Goal: Transaction & Acquisition: Complete application form

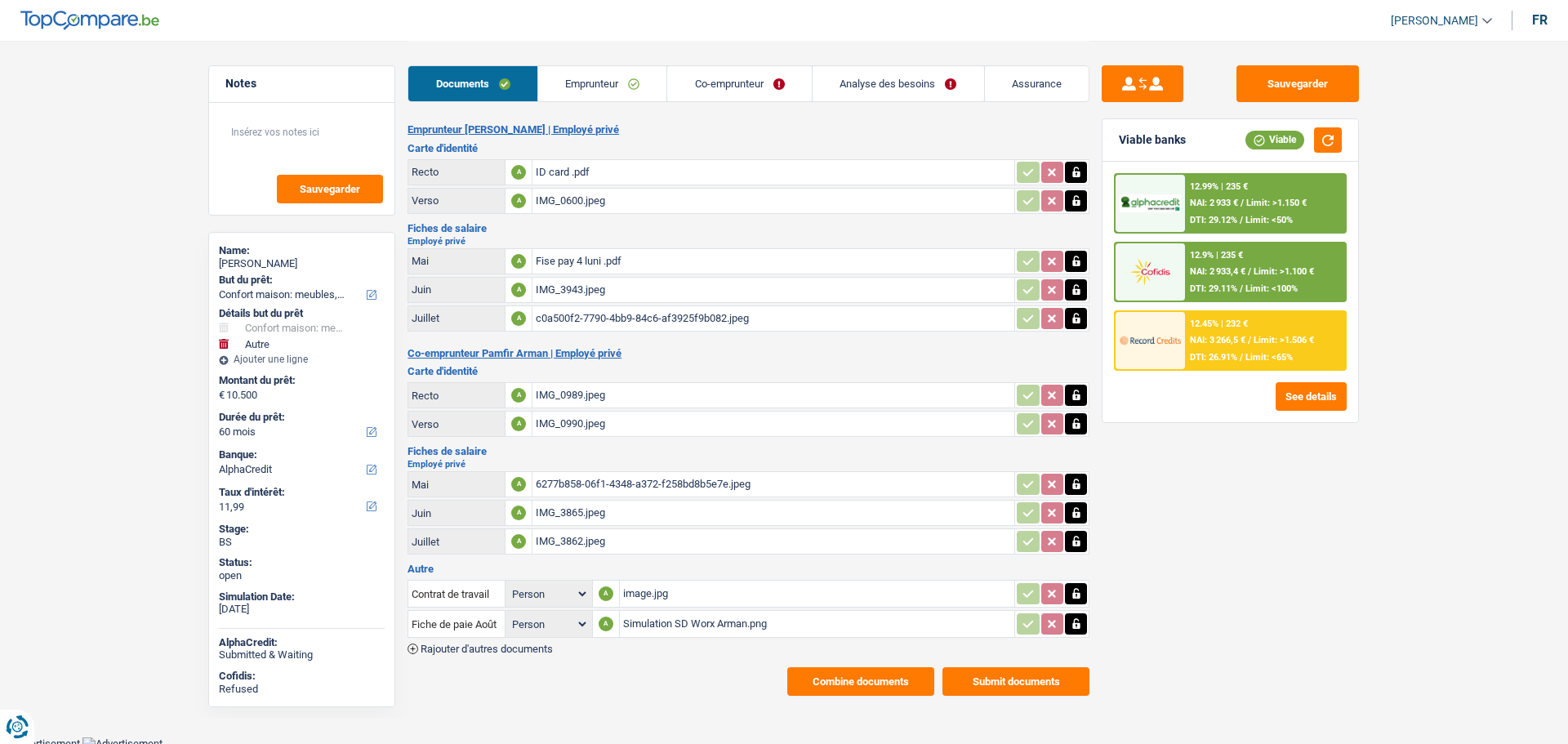
select select "household"
select select "other"
select select "60"
select select "alphacredit"
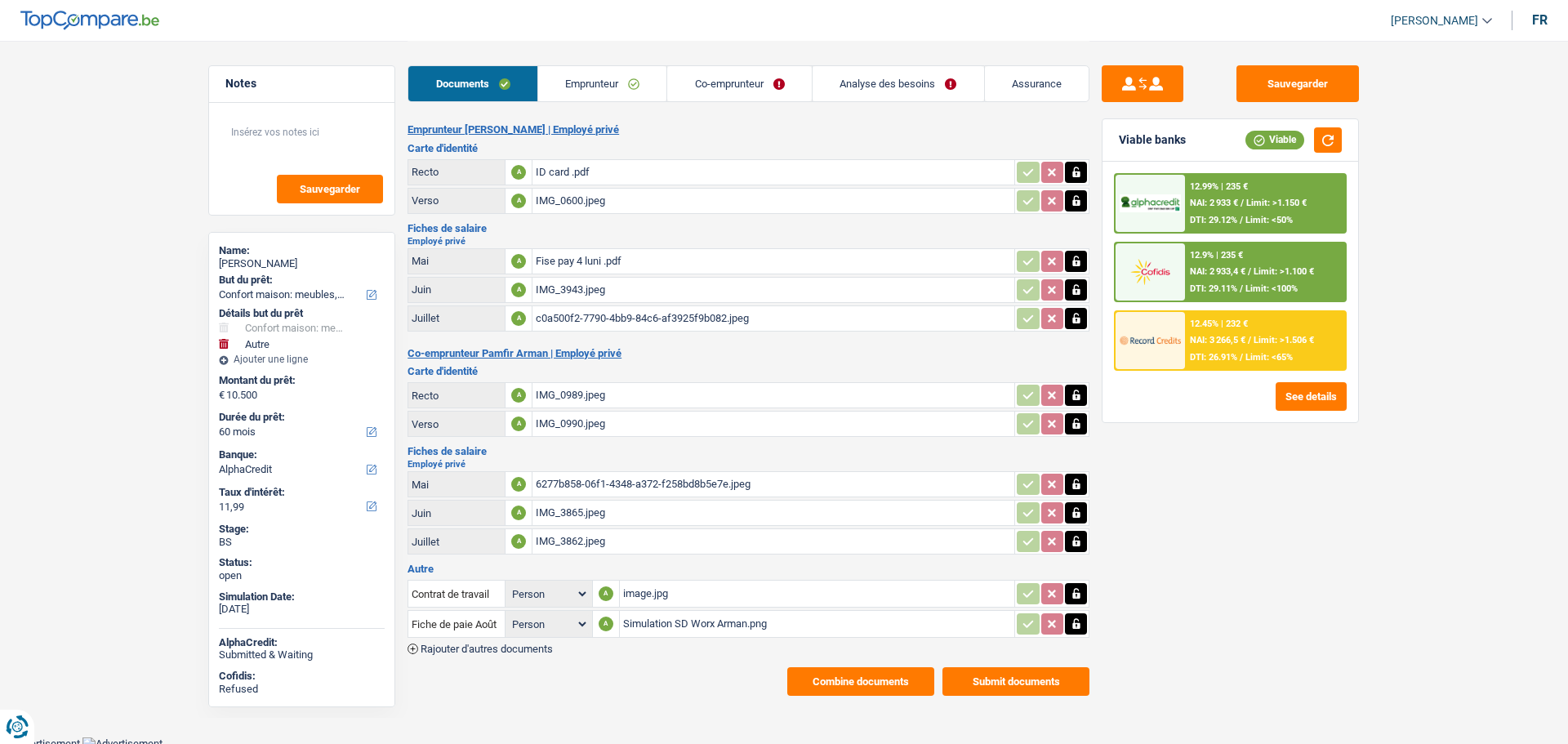
select select "60"
select select "household"
select select "false"
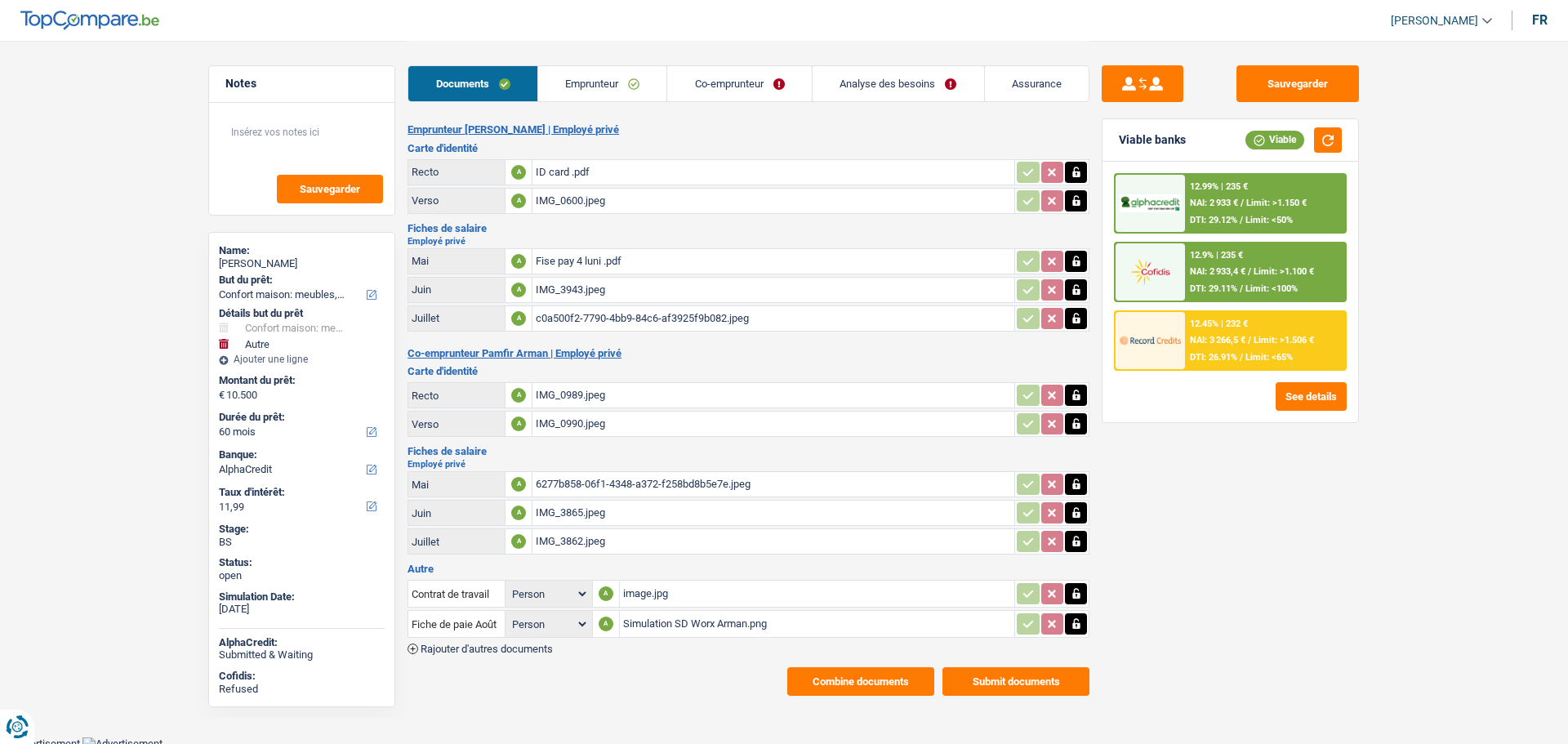
select select "60"
click at [857, 80] on link "Analyse des besoins" at bounding box center [898, 84] width 171 height 35
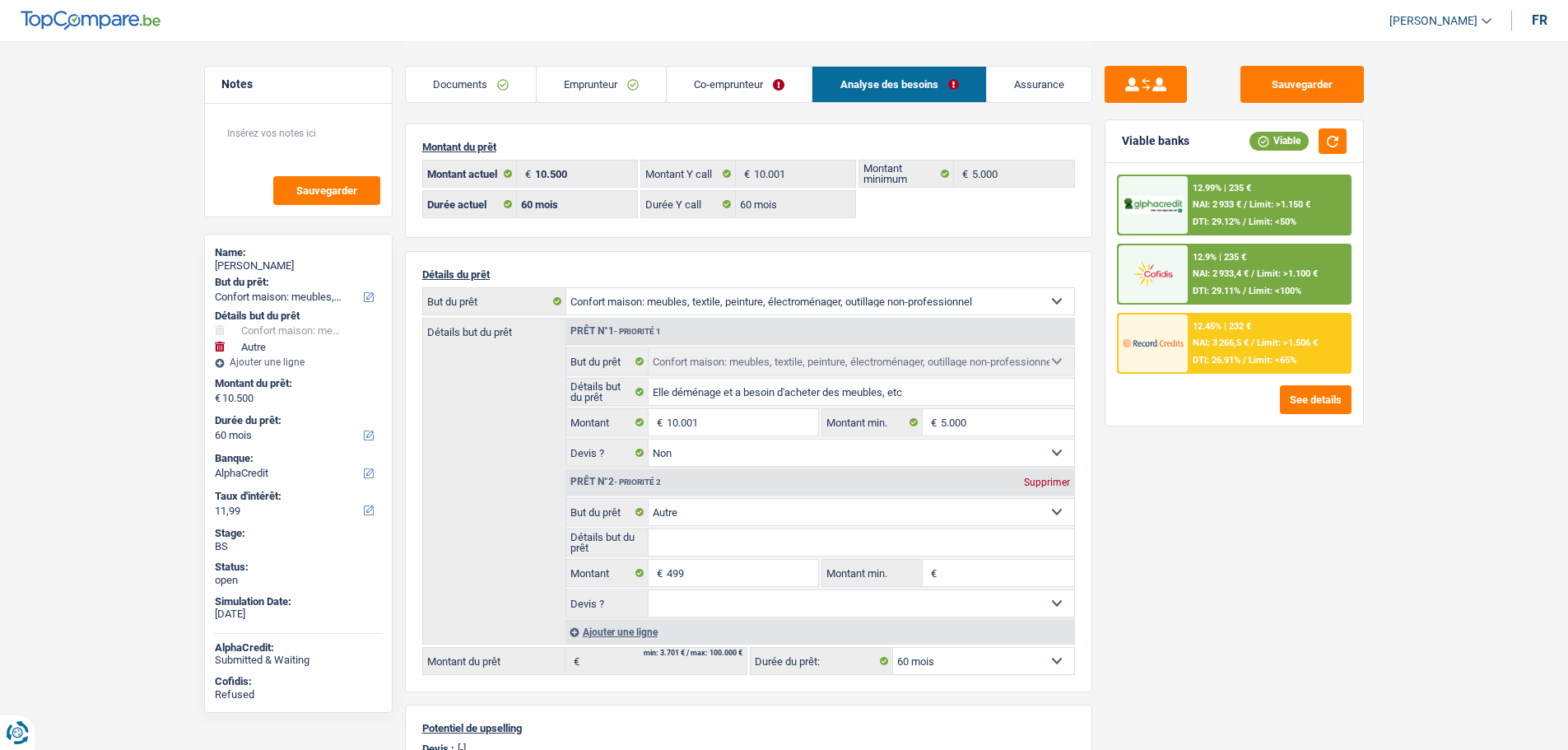
click at [1041, 479] on div "Supprimer" at bounding box center [1047, 482] width 54 height 10
type input "10.001"
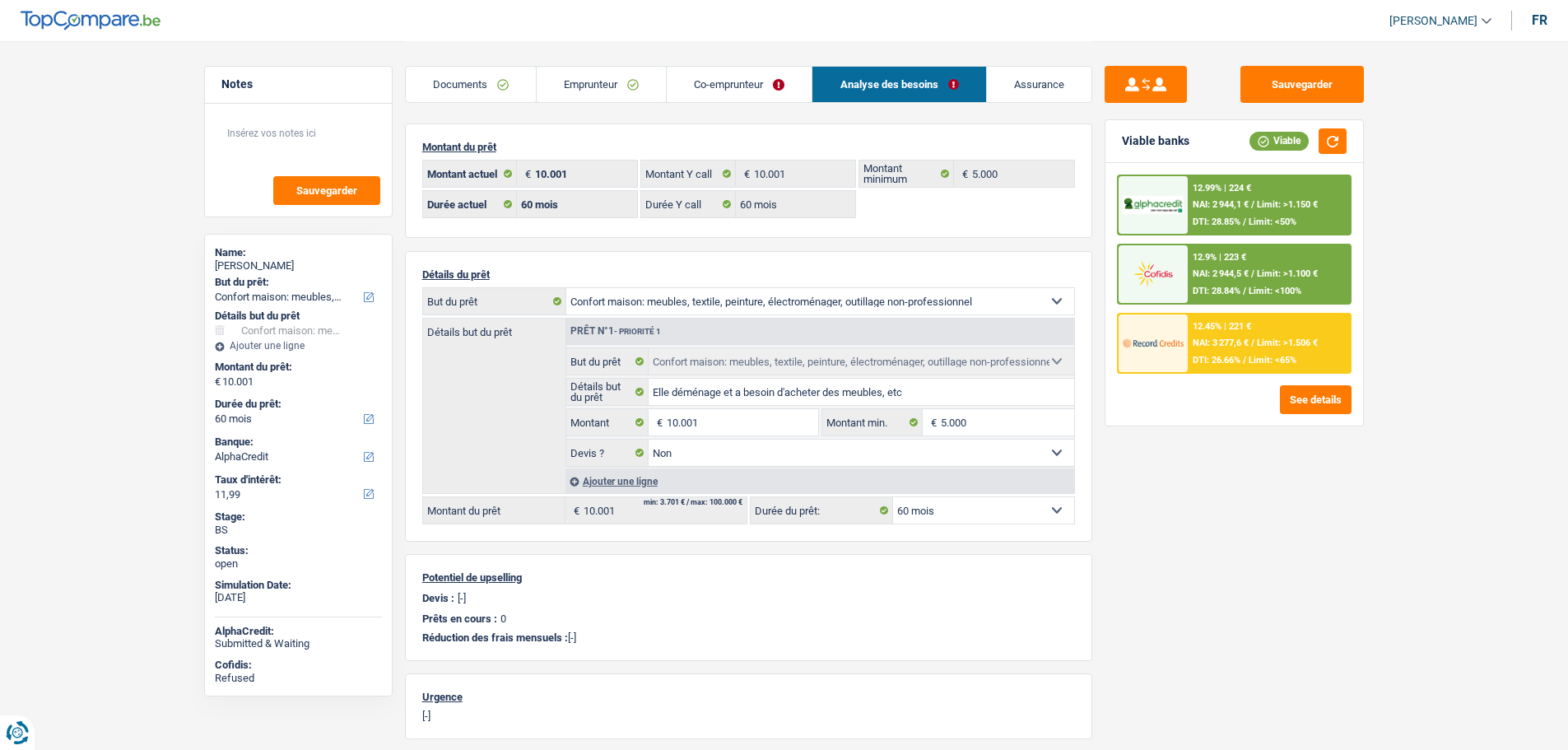
click at [1276, 221] on div "12.99% | 224 € NAI: 2 944,1 € / Limit: >1.150 € DTI: 28.85% / Limit: <50%" at bounding box center [1268, 205] width 162 height 58
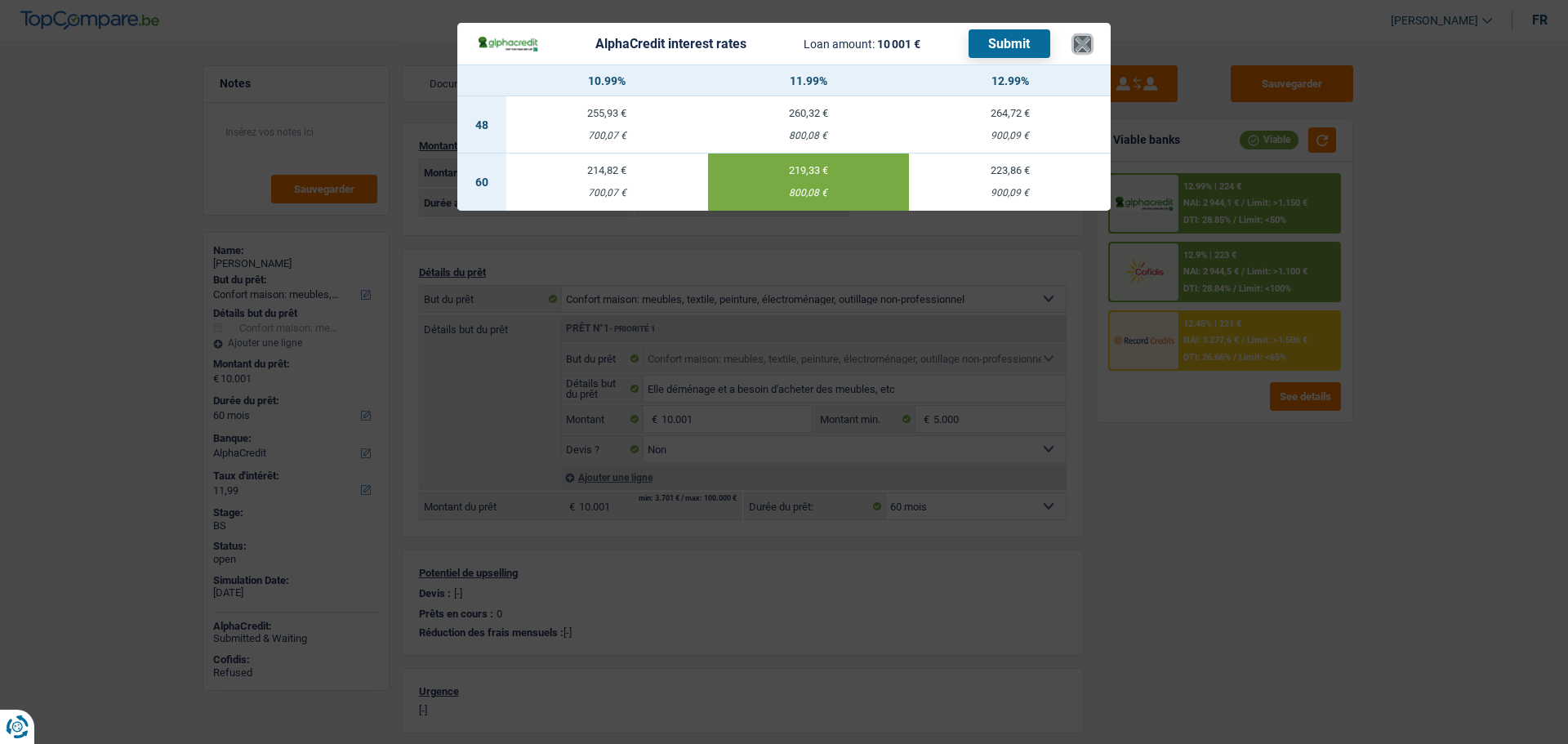
click at [1091, 36] on button "×" at bounding box center [1082, 44] width 17 height 17
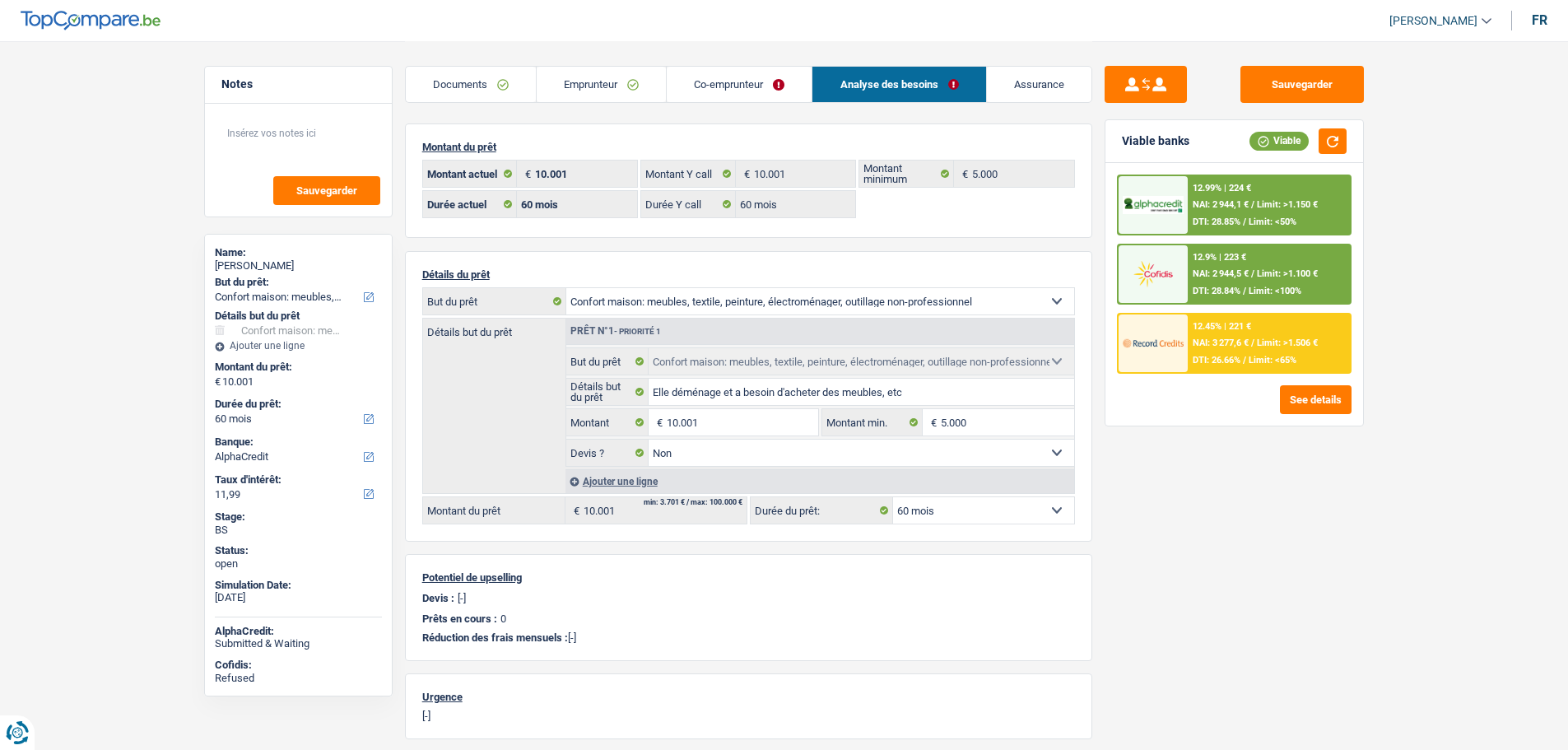
click at [583, 88] on link "Emprunteur" at bounding box center [601, 84] width 129 height 35
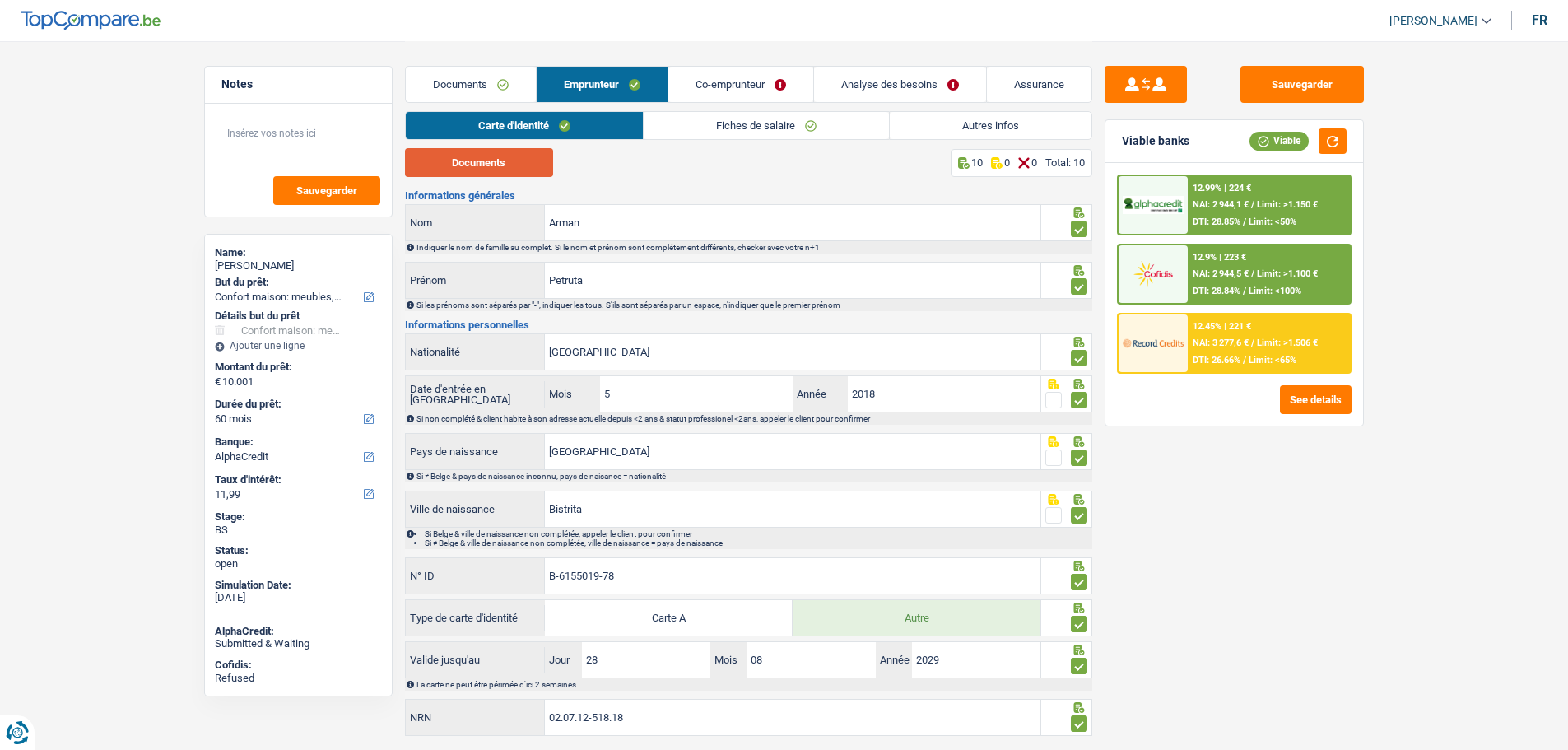
click at [538, 166] on button "Documents" at bounding box center [479, 162] width 148 height 29
click at [737, 134] on link "Fiches de salaire" at bounding box center [766, 125] width 246 height 27
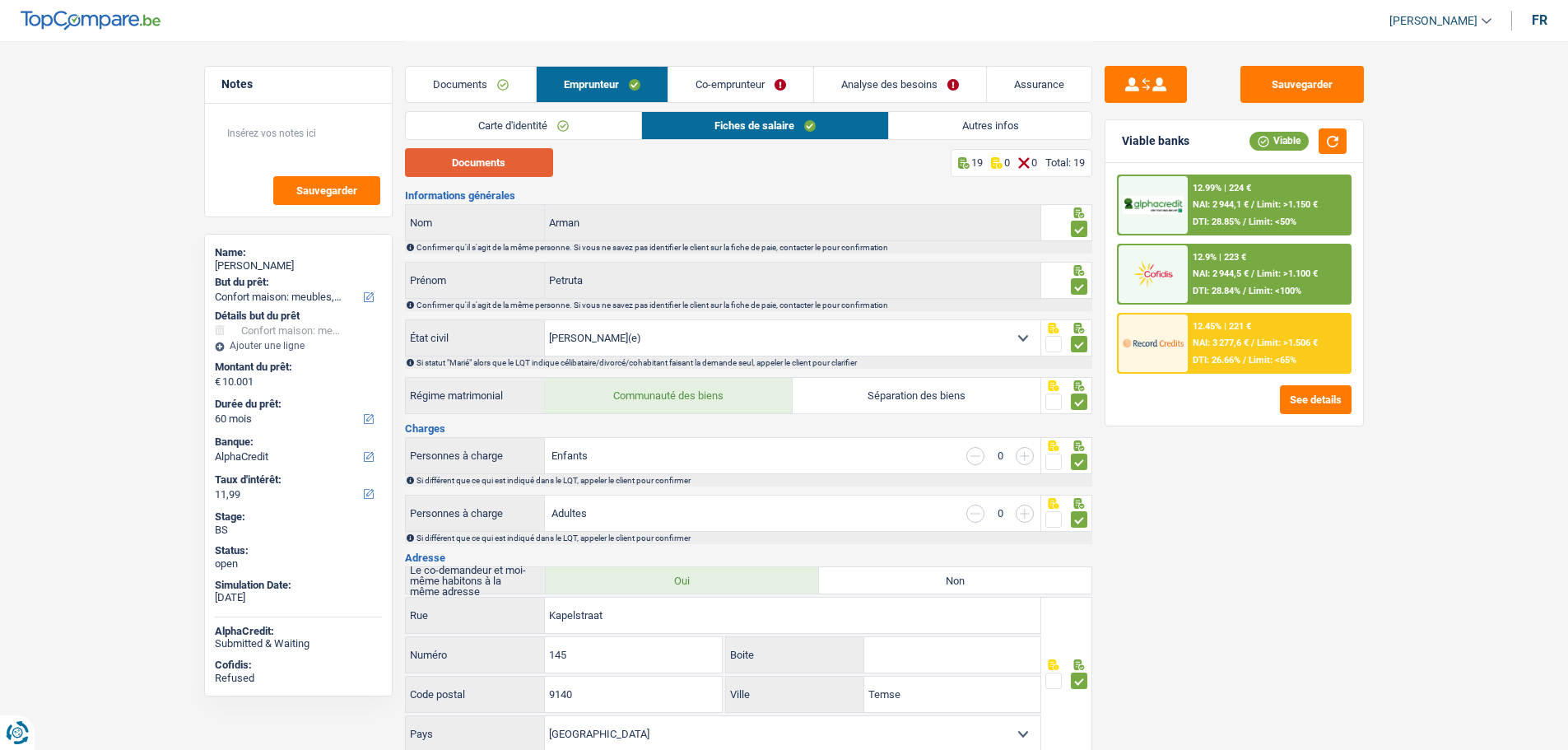
click at [517, 161] on button "Documents" at bounding box center [479, 162] width 148 height 29
click at [733, 85] on link "Co-emprunteur" at bounding box center [740, 84] width 145 height 35
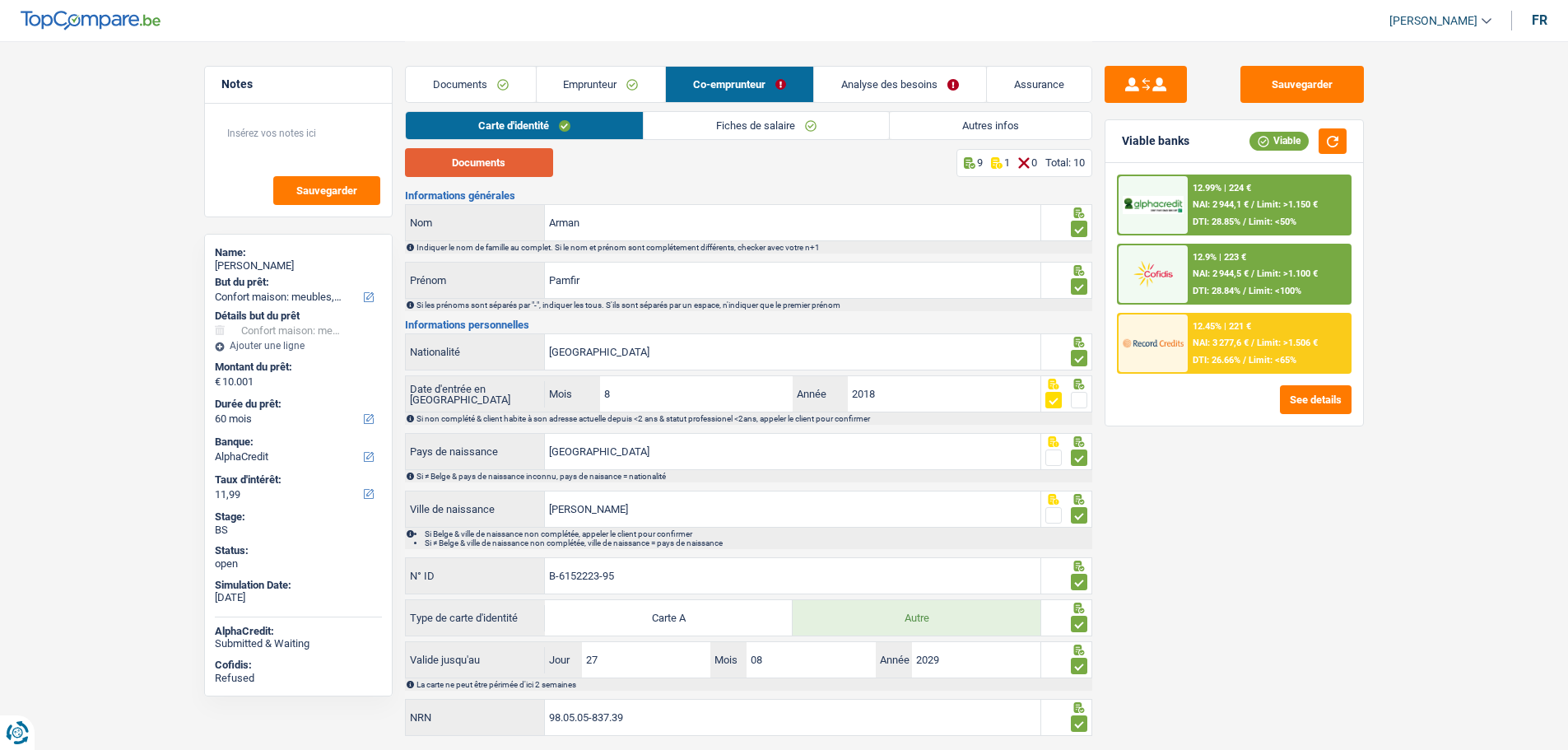
click at [523, 168] on button "Documents" at bounding box center [479, 162] width 148 height 29
drag, startPoint x: 709, startPoint y: 121, endPoint x: 688, endPoint y: 126, distance: 21.6
click at [709, 121] on link "Fiches de salaire" at bounding box center [766, 125] width 246 height 27
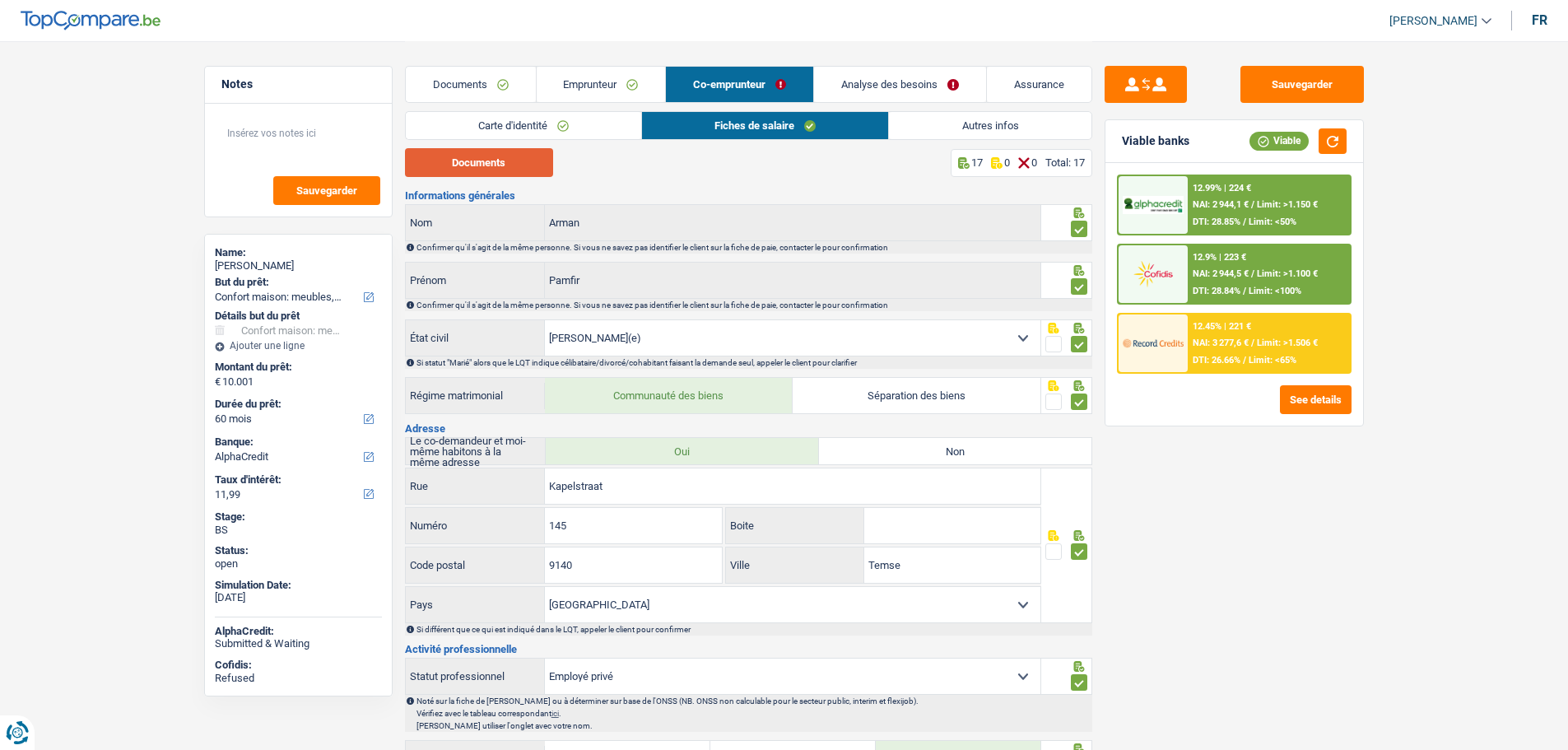
click at [510, 158] on button "Documents" at bounding box center [479, 162] width 148 height 29
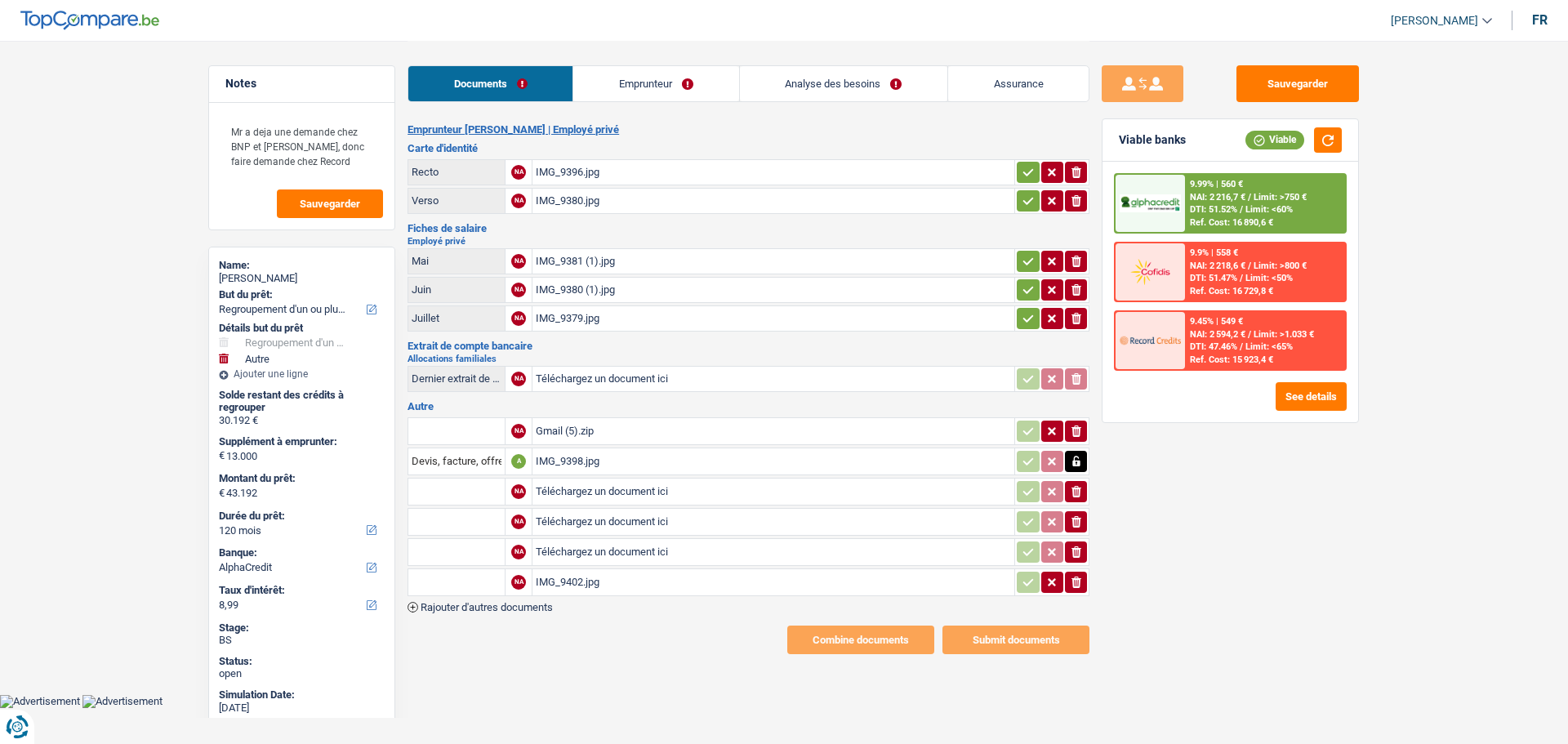
select select "refinancing"
select select "other"
select select "120"
select select "alphacredit"
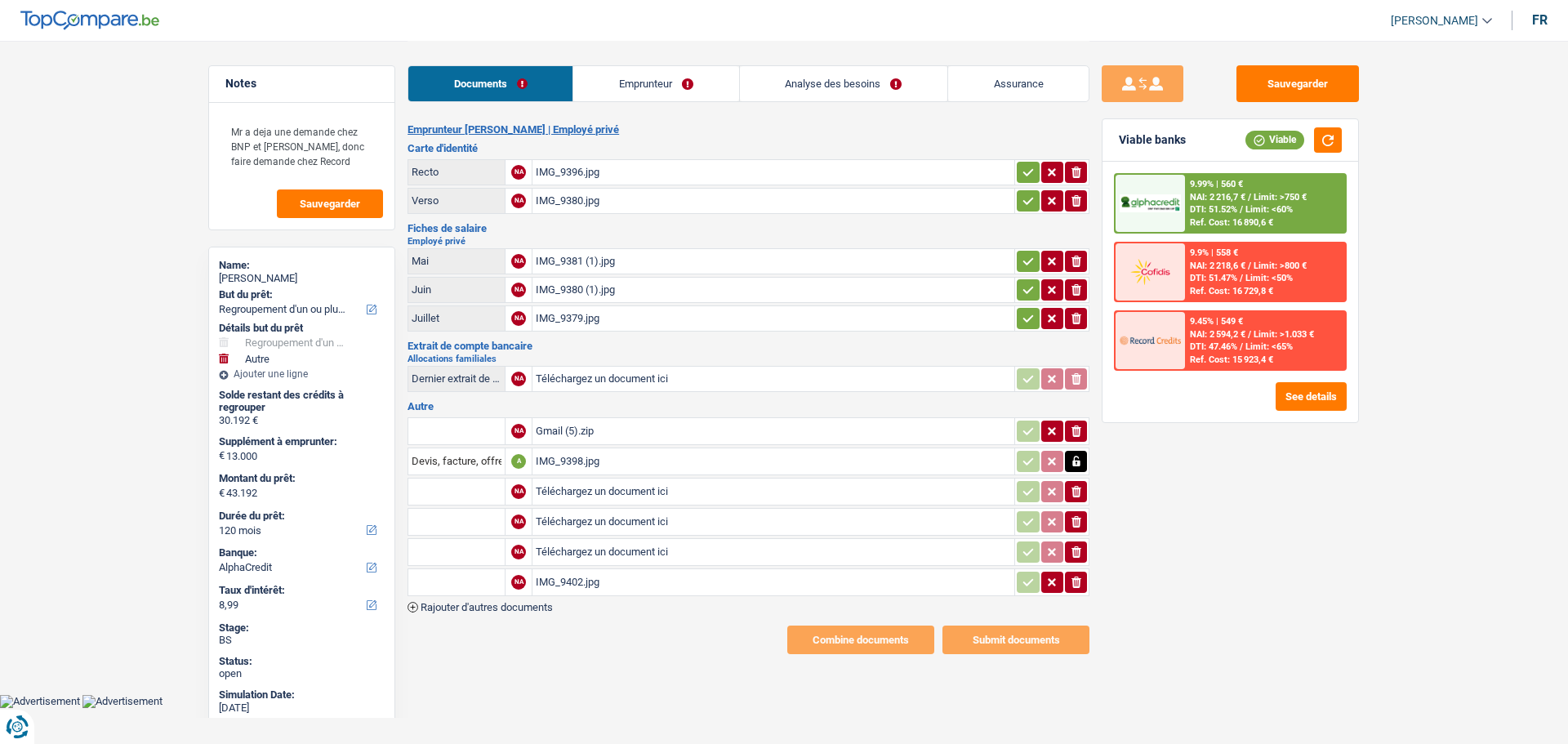
select select "single"
select select "BE"
select select "privateEmployee"
select select "netSalary"
select select "familyAllowances"
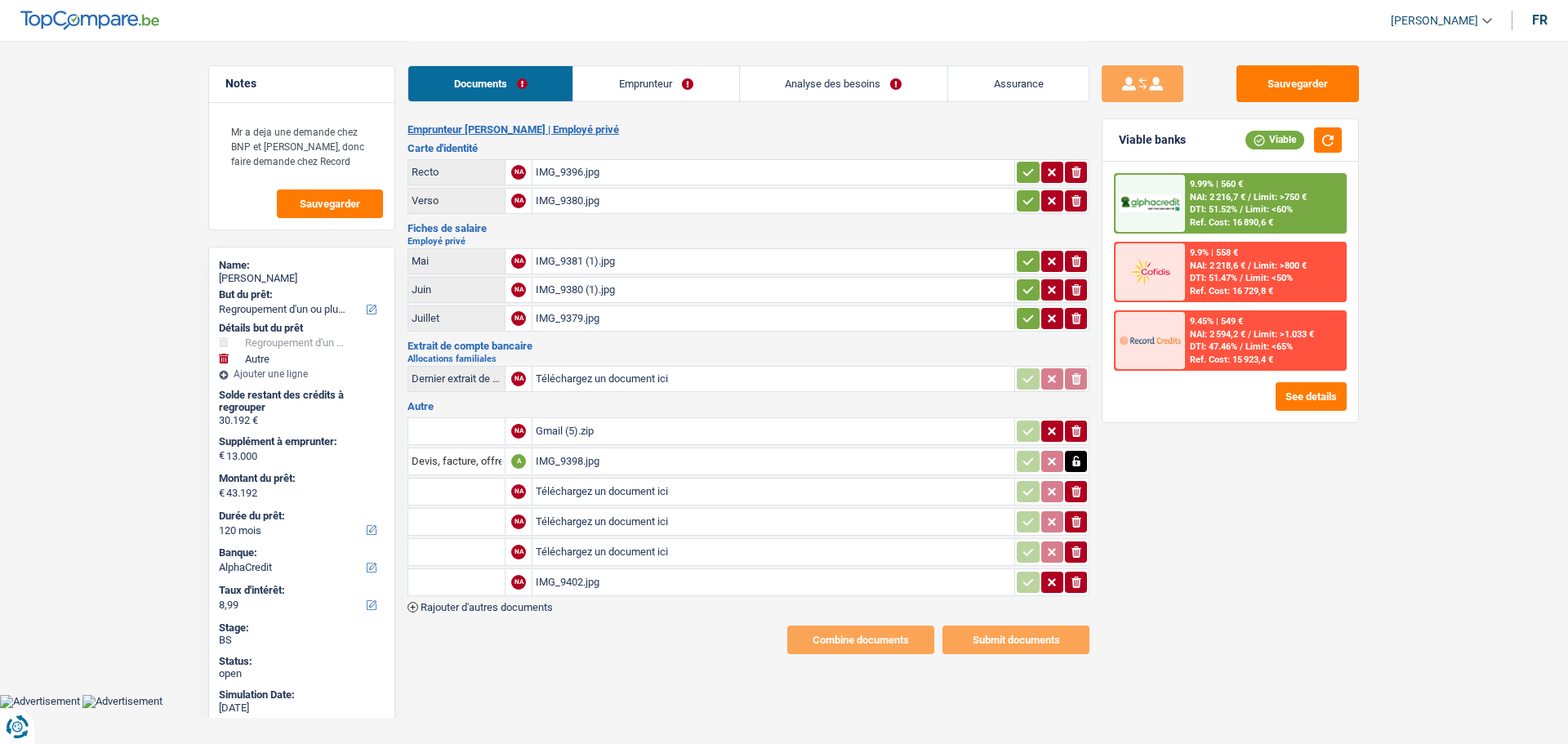
select select "mealVouchers"
select select "BE"
select select "bigCompanies"
click at [684, 76] on link "Emprunteur" at bounding box center [656, 84] width 165 height 35
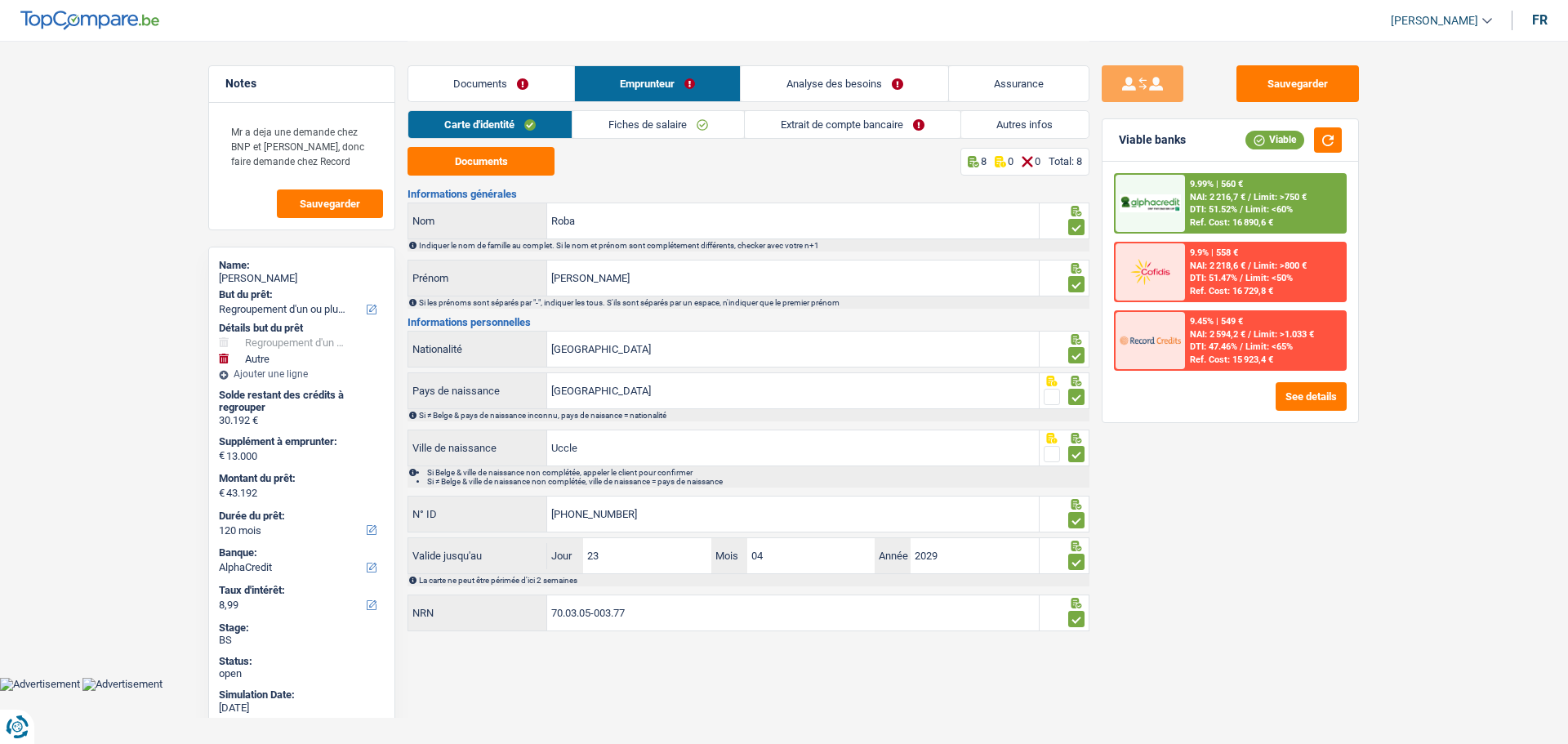
click at [685, 123] on link "Fiches de salaire" at bounding box center [658, 124] width 171 height 27
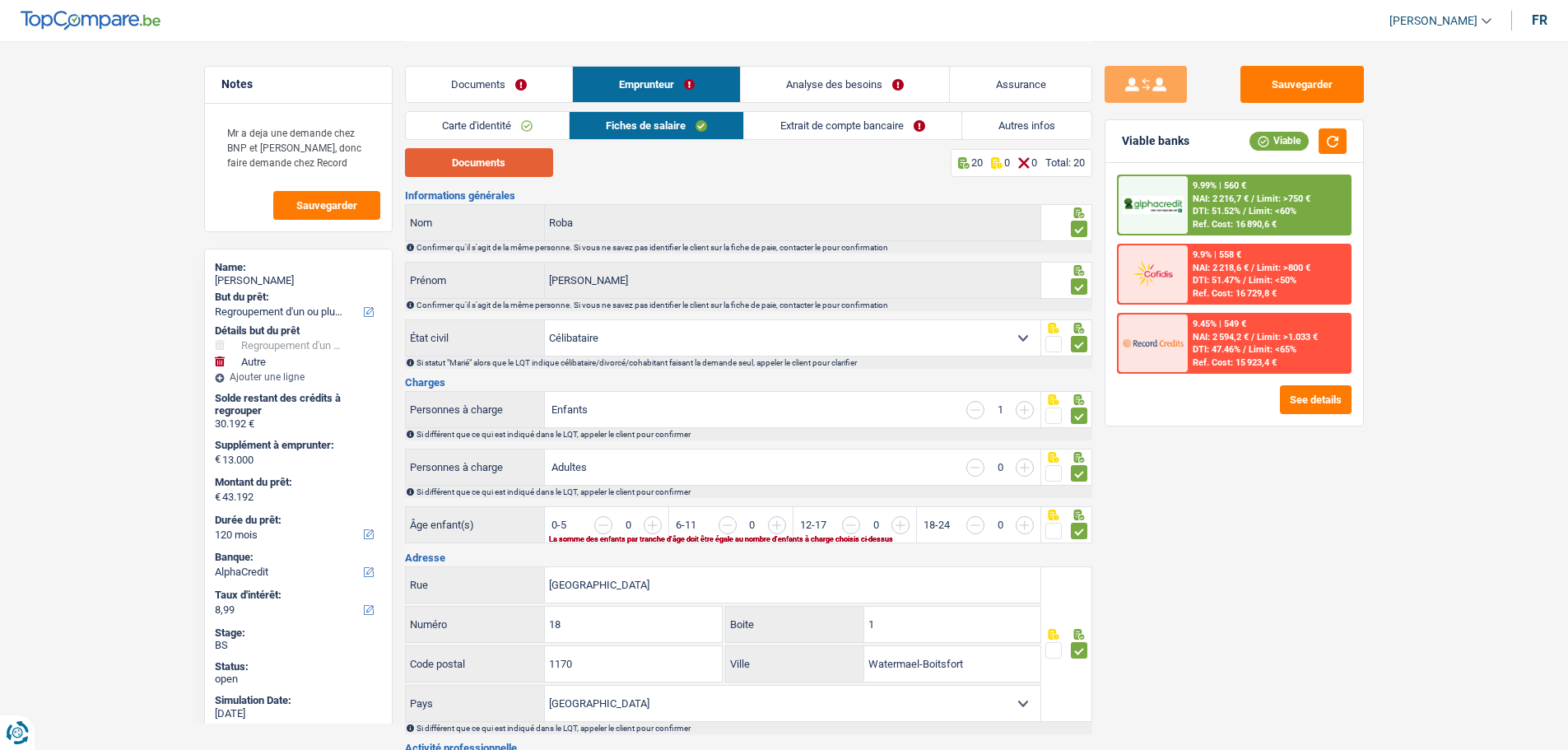
click at [517, 160] on button "Documents" at bounding box center [479, 162] width 148 height 29
click at [839, 83] on link "Analyse des besoins" at bounding box center [845, 84] width 209 height 35
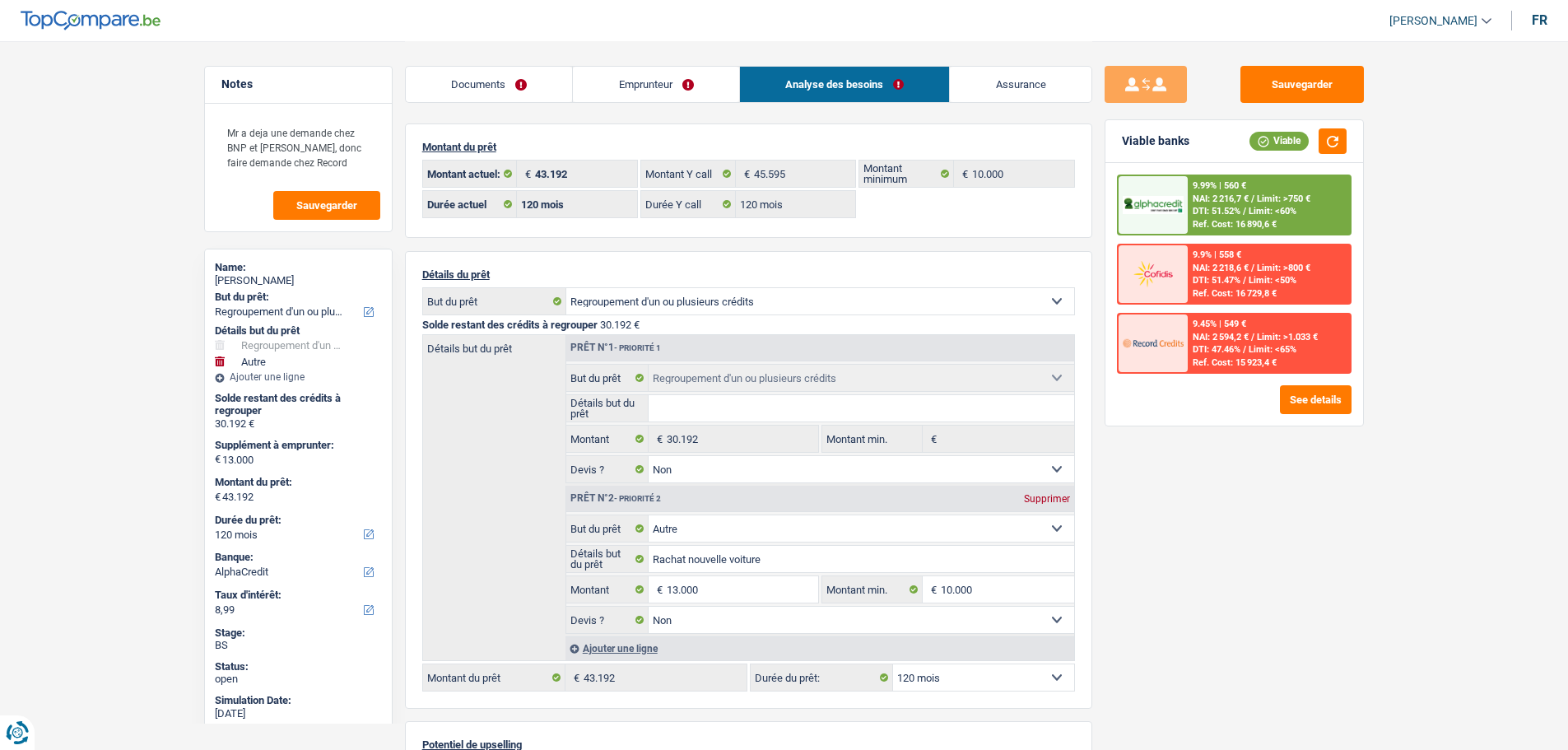
click at [670, 77] on link "Emprunteur" at bounding box center [656, 84] width 167 height 35
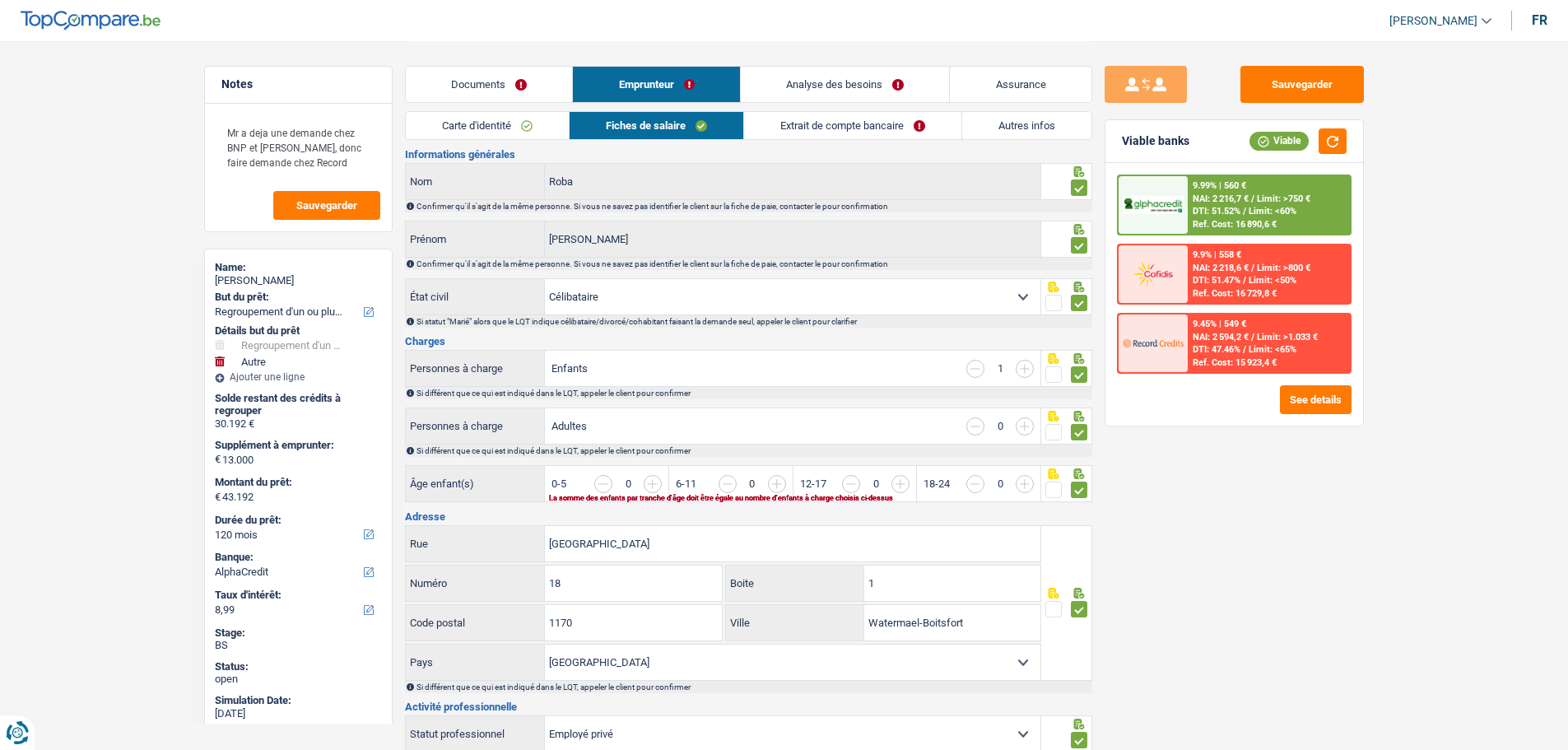
scroll to position [82, 0]
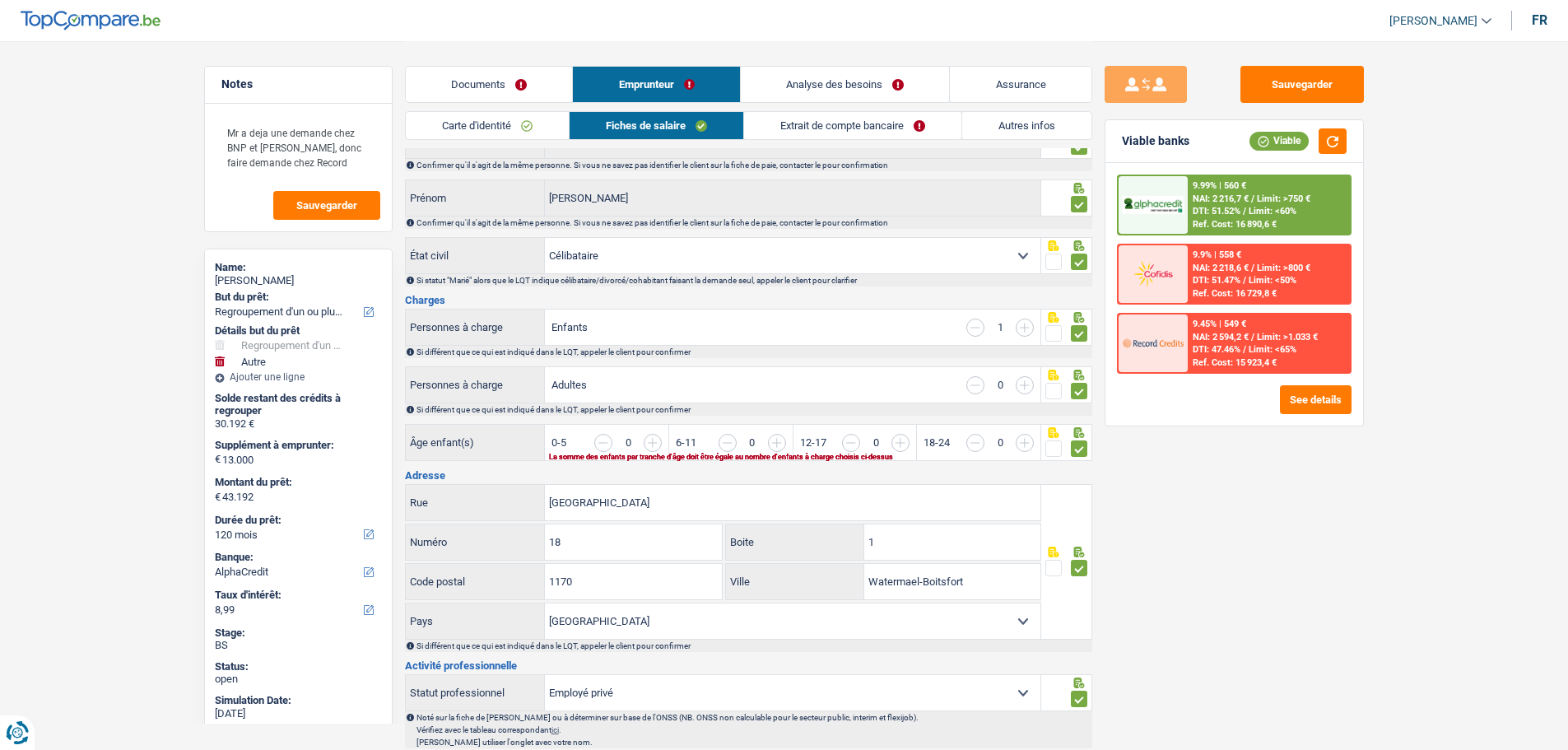
click at [1029, 436] on input "button" at bounding box center [1333, 452] width 635 height 35
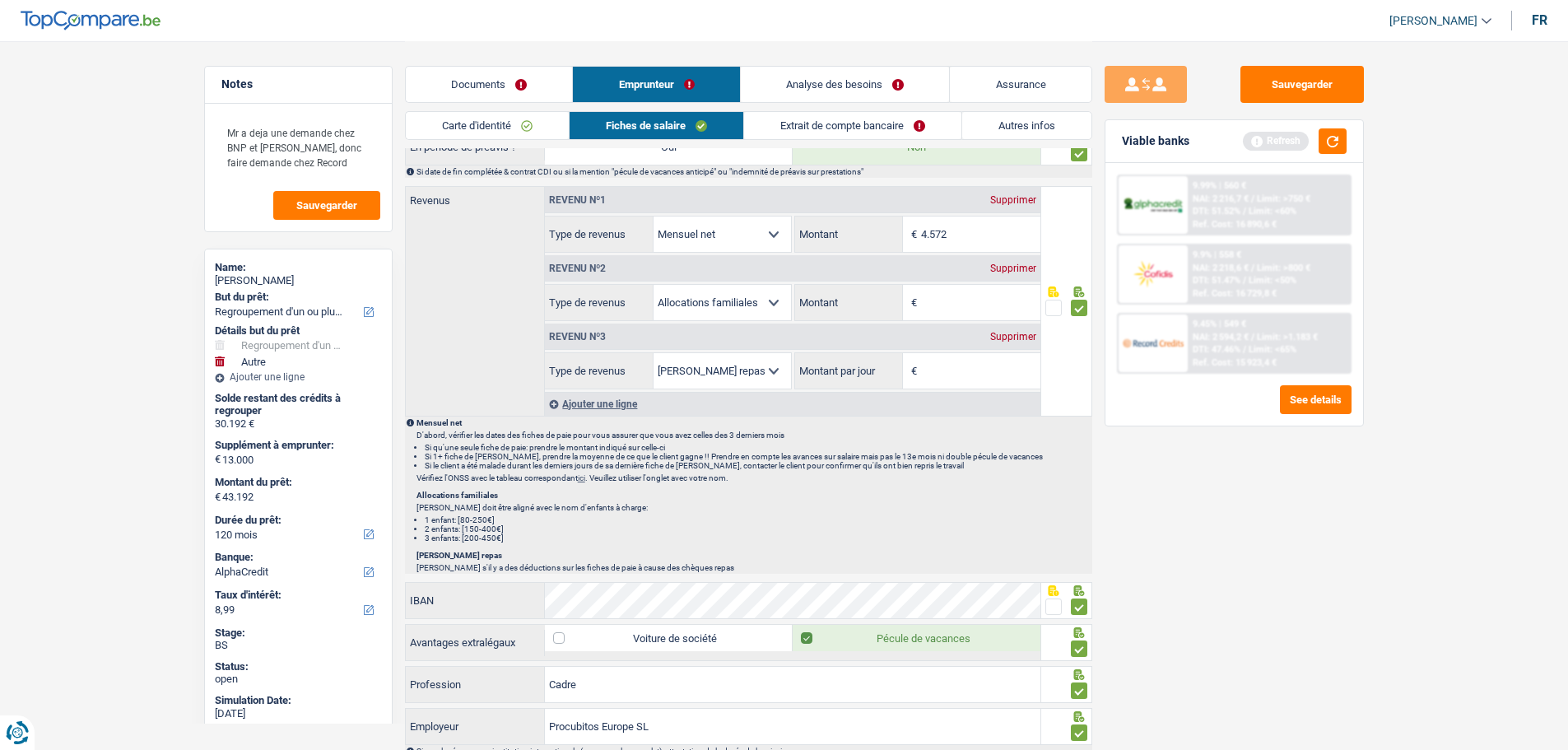
scroll to position [905, 0]
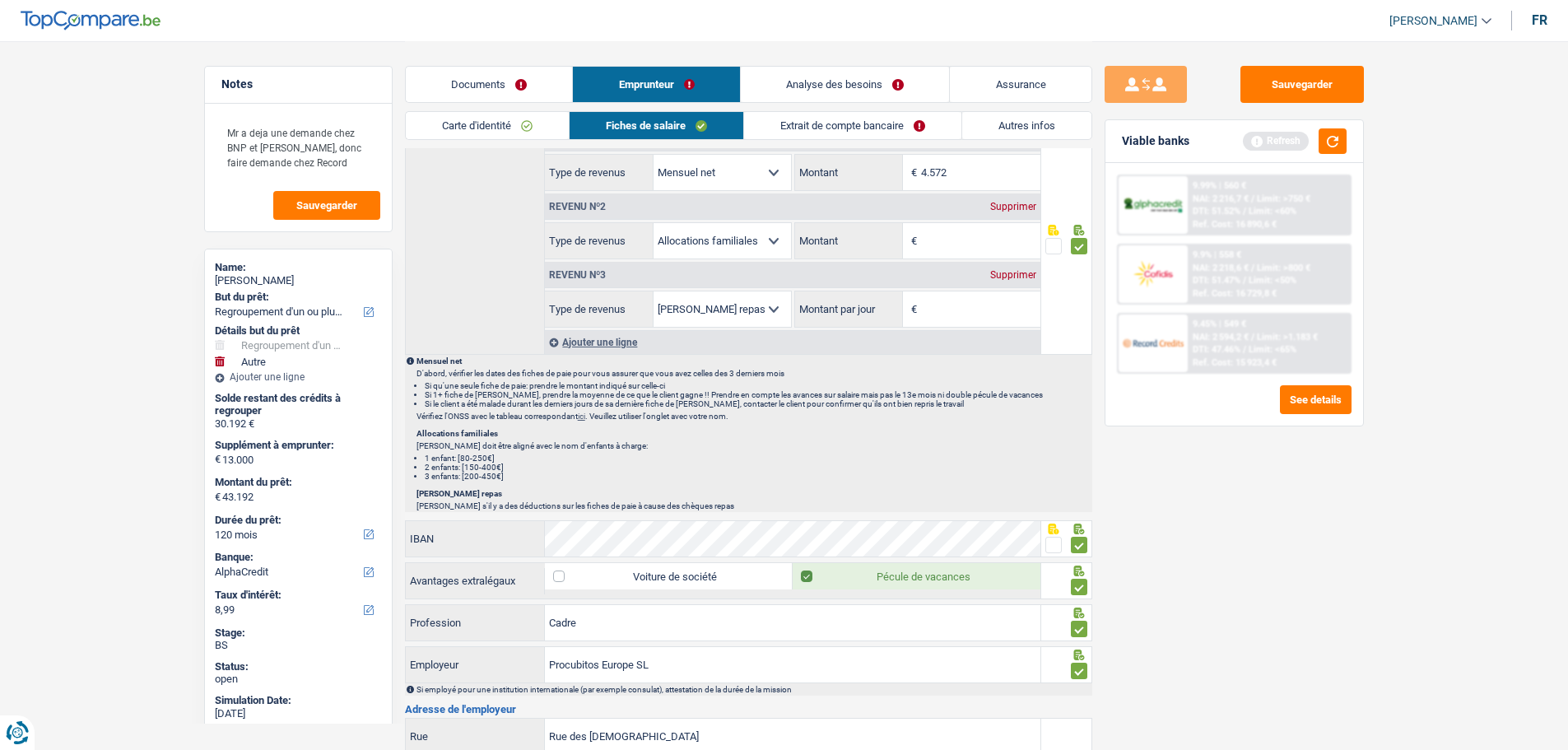
click at [1008, 202] on div "Supprimer" at bounding box center [1013, 206] width 54 height 10
select select "mealVouchers"
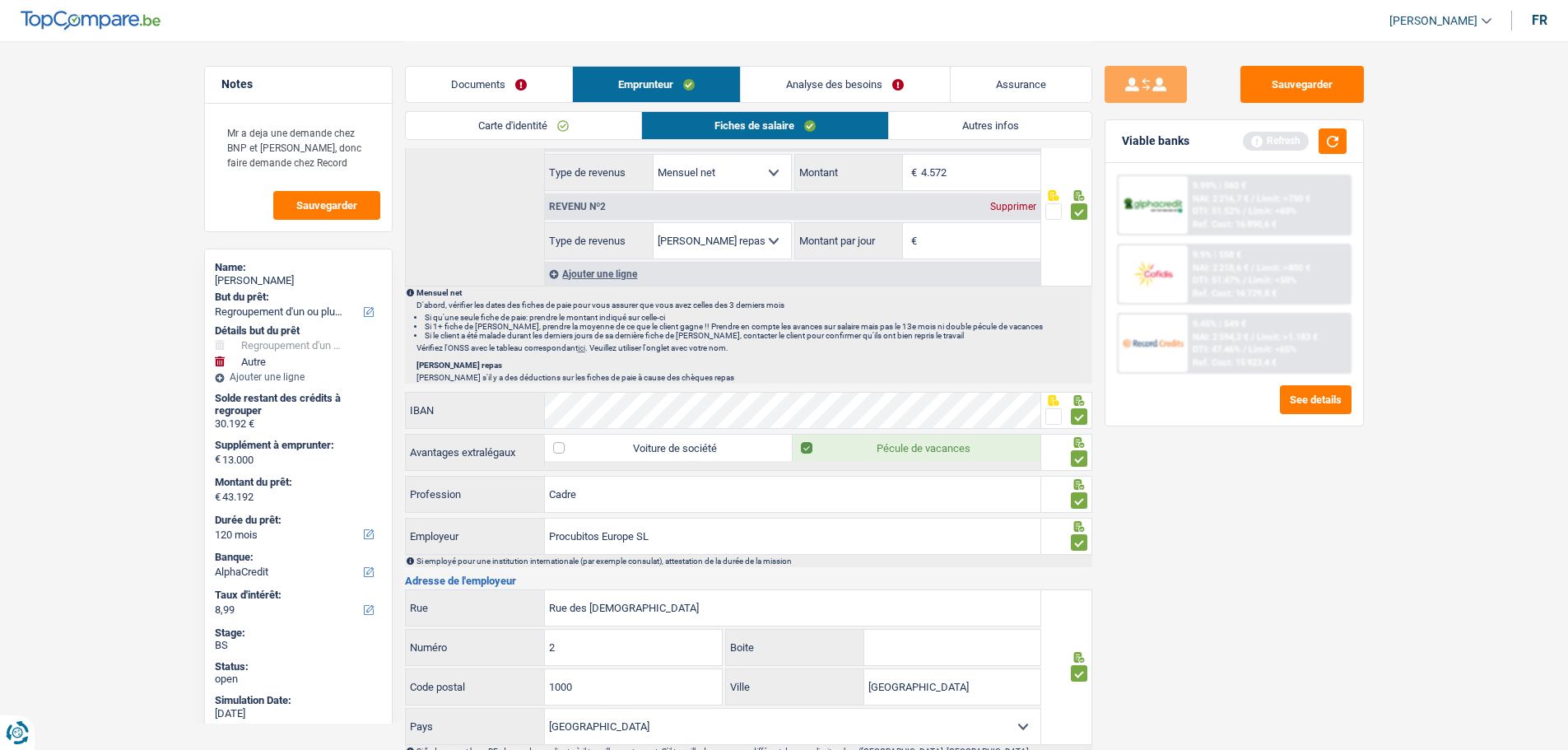
click at [1006, 263] on div "Ajouter une ligne" at bounding box center [792, 273] width 495 height 24
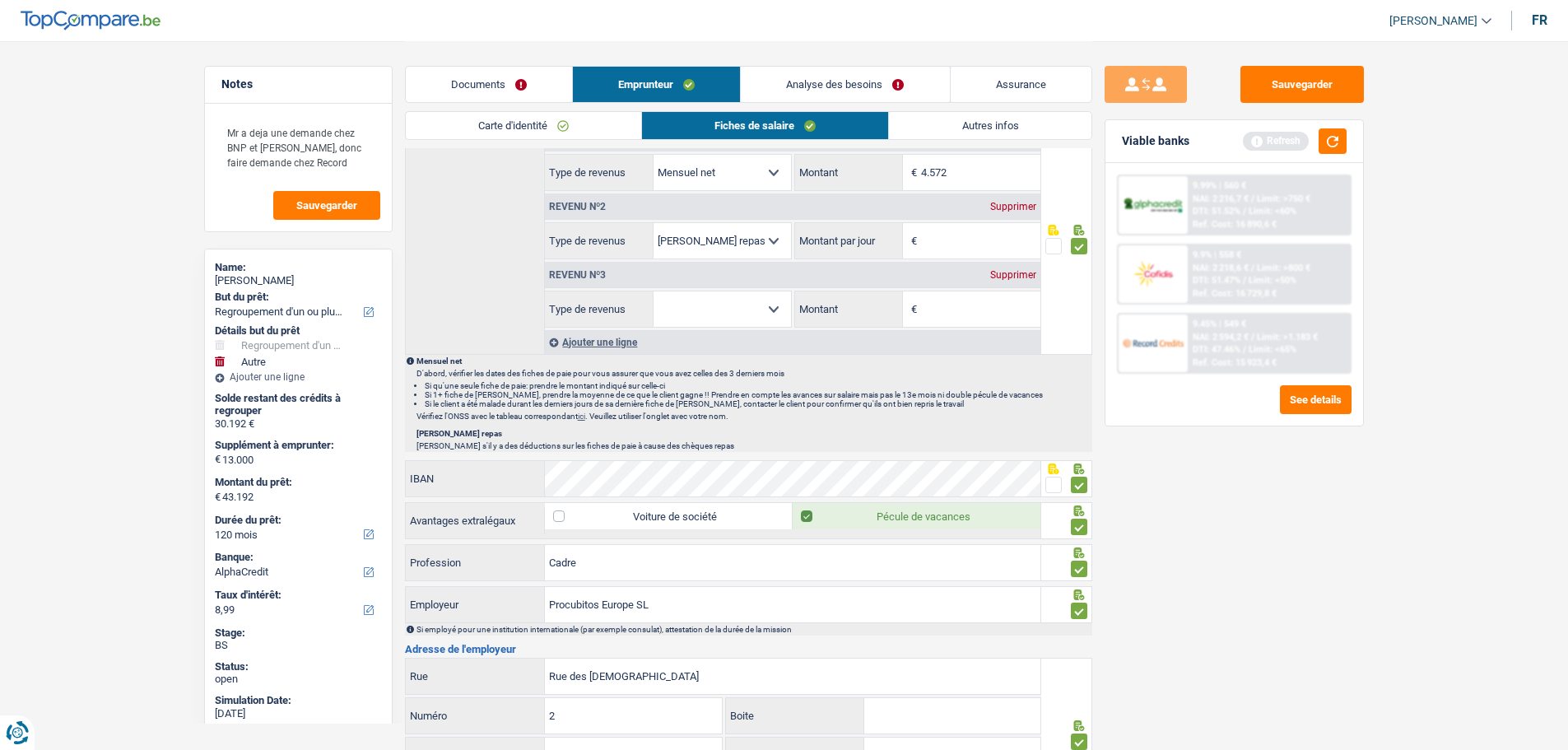
click at [1008, 205] on div "Supprimer" at bounding box center [1013, 206] width 54 height 10
select select
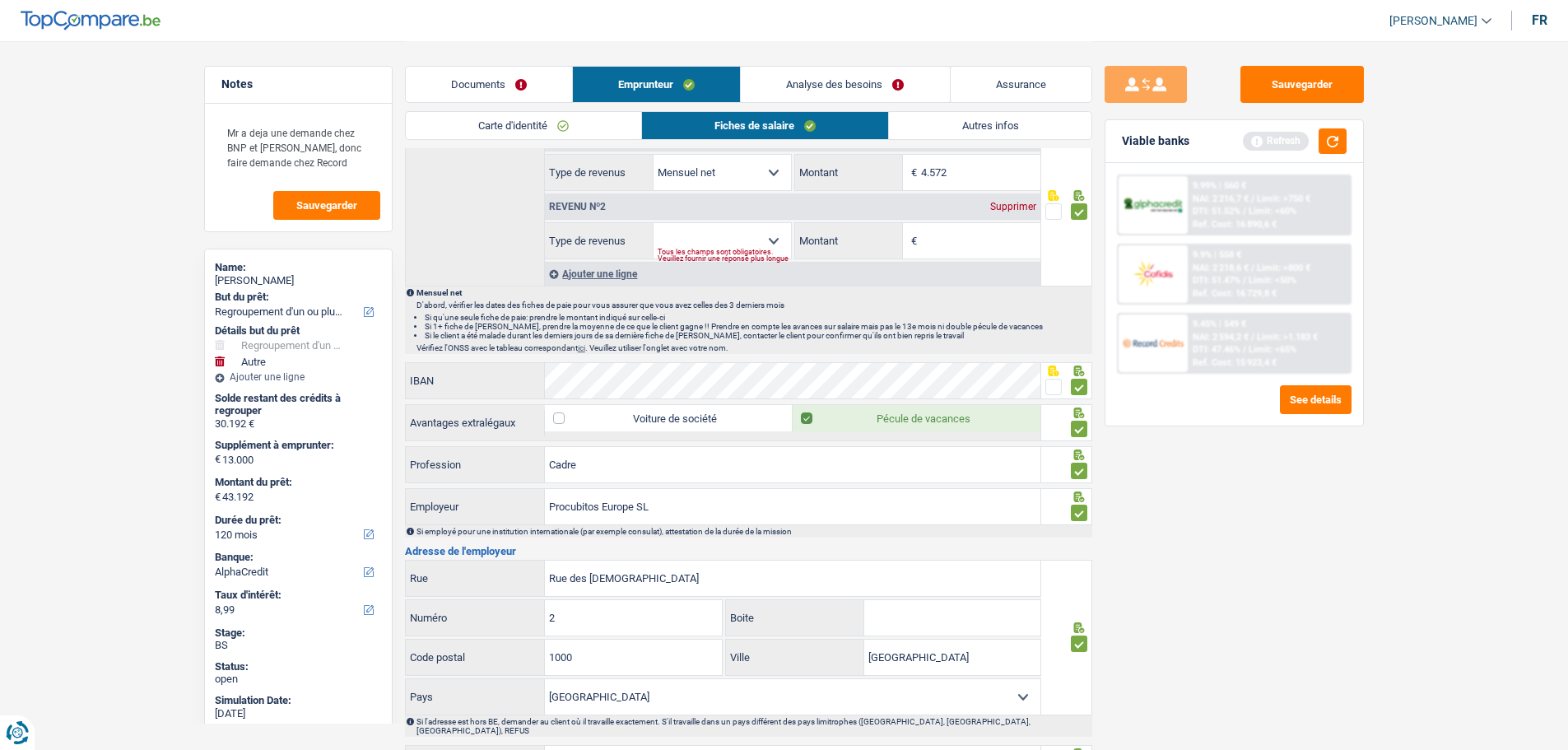
click at [1008, 203] on div "Supprimer" at bounding box center [1013, 206] width 54 height 10
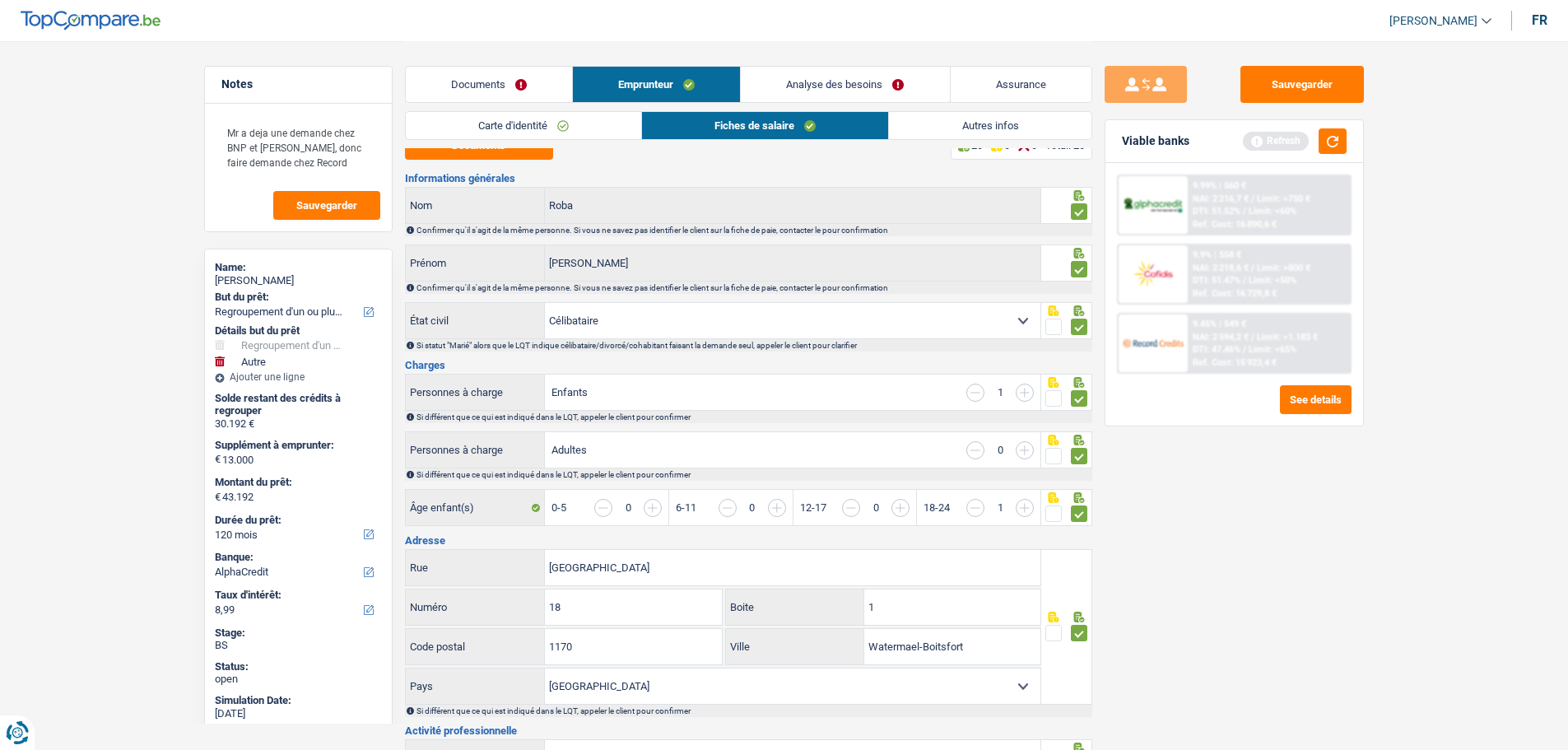
scroll to position [0, 0]
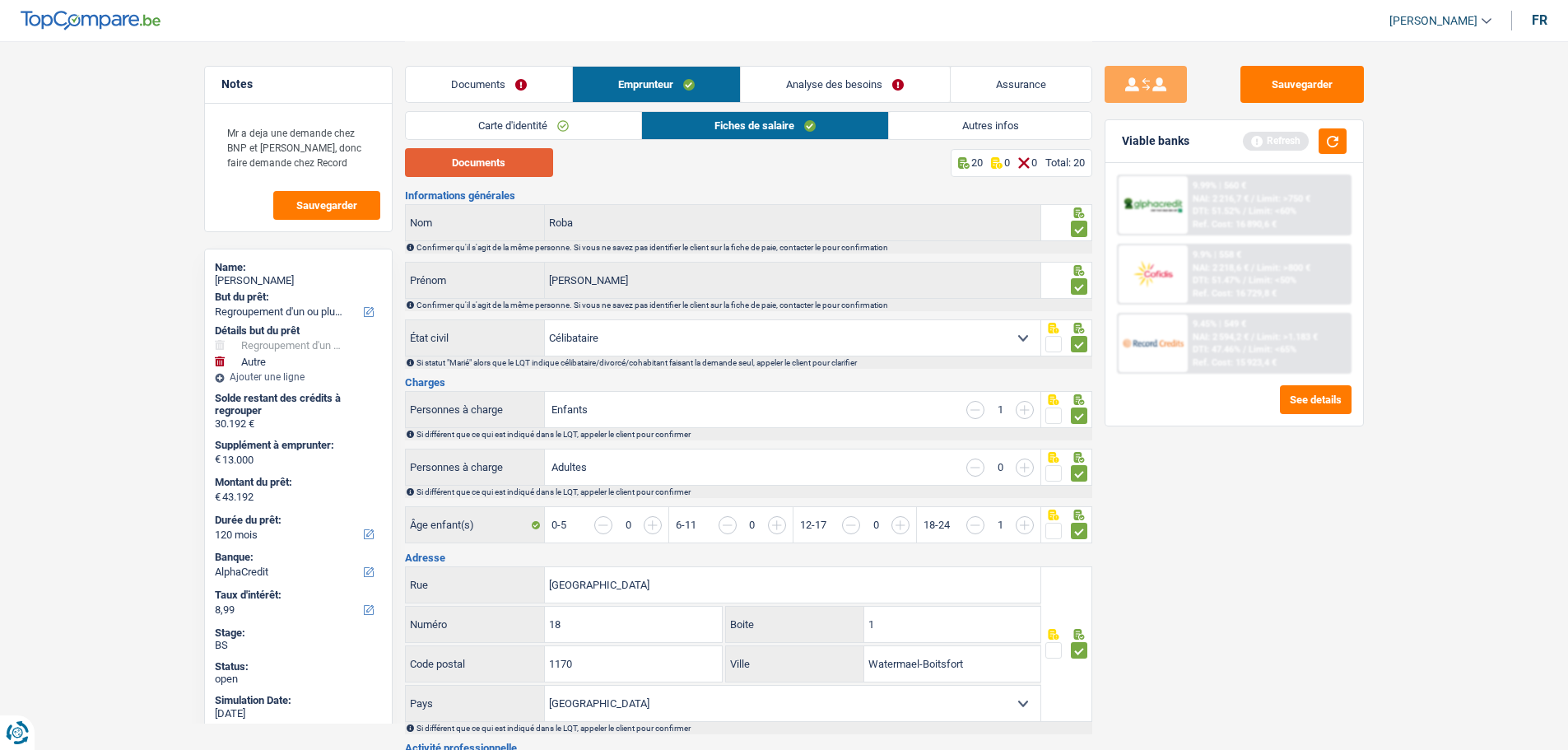
click at [518, 164] on button "Documents" at bounding box center [479, 162] width 148 height 29
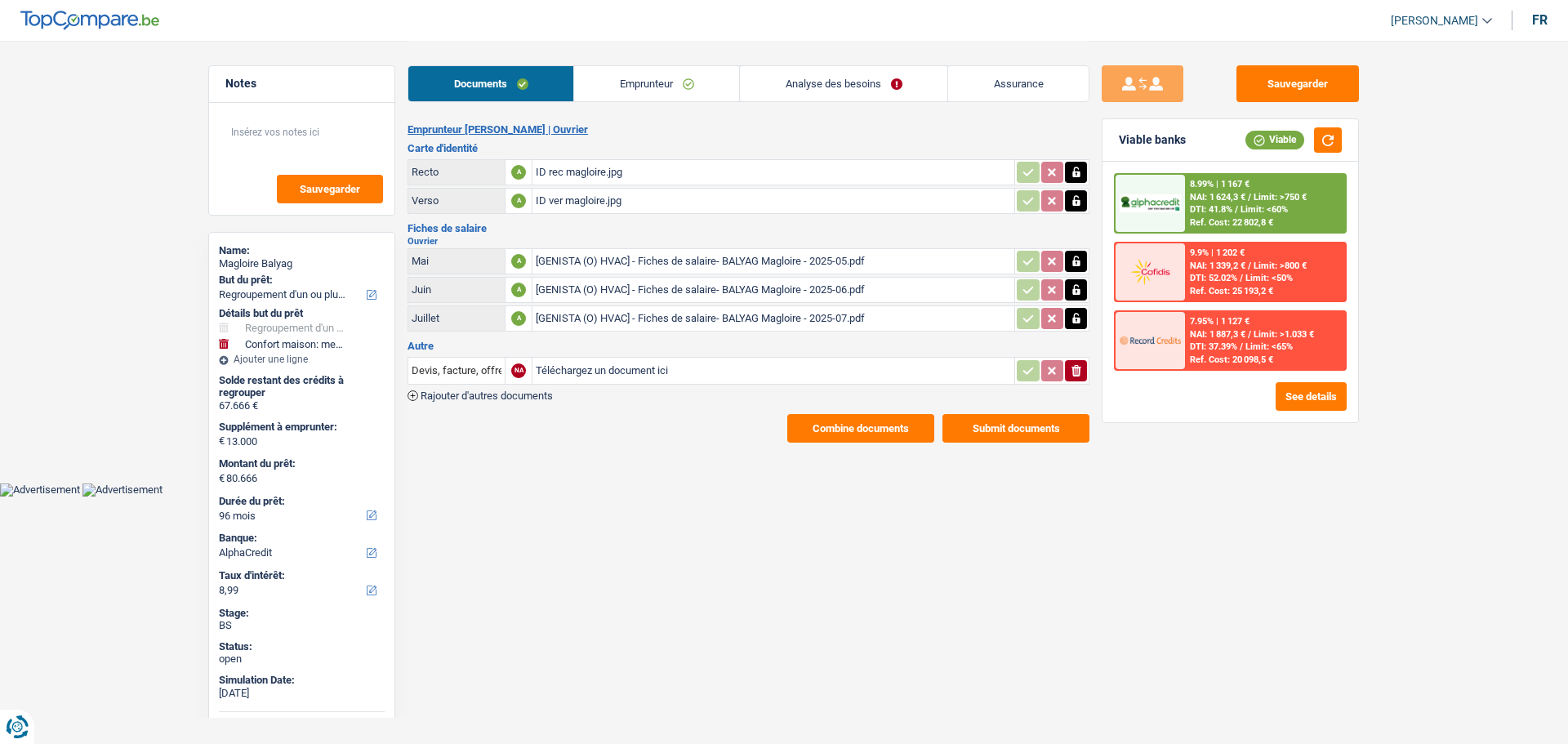
select select "refinancing"
select select "household"
select select "96"
select select "alphacredit"
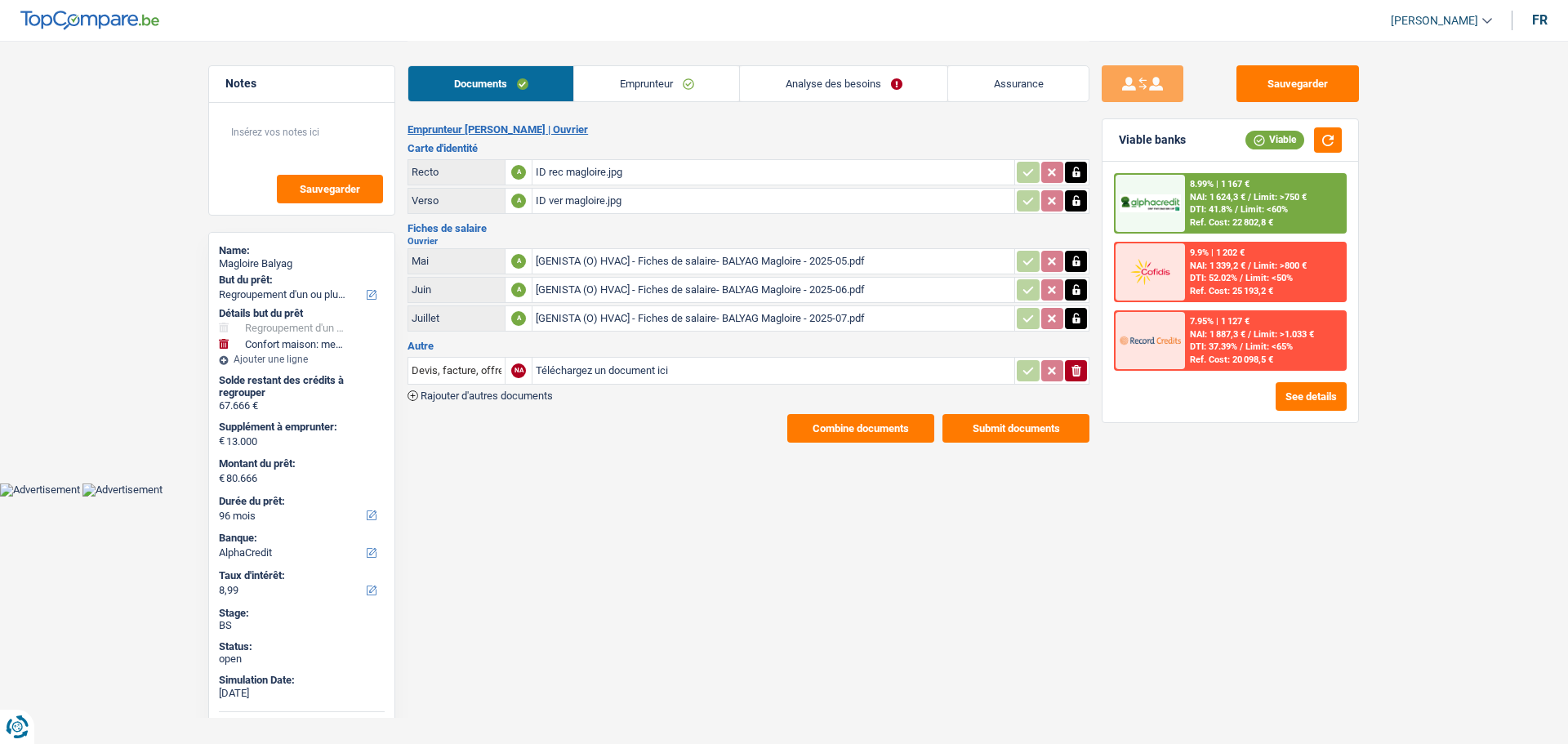
click at [866, 91] on link "Analyse des besoins" at bounding box center [843, 84] width 207 height 35
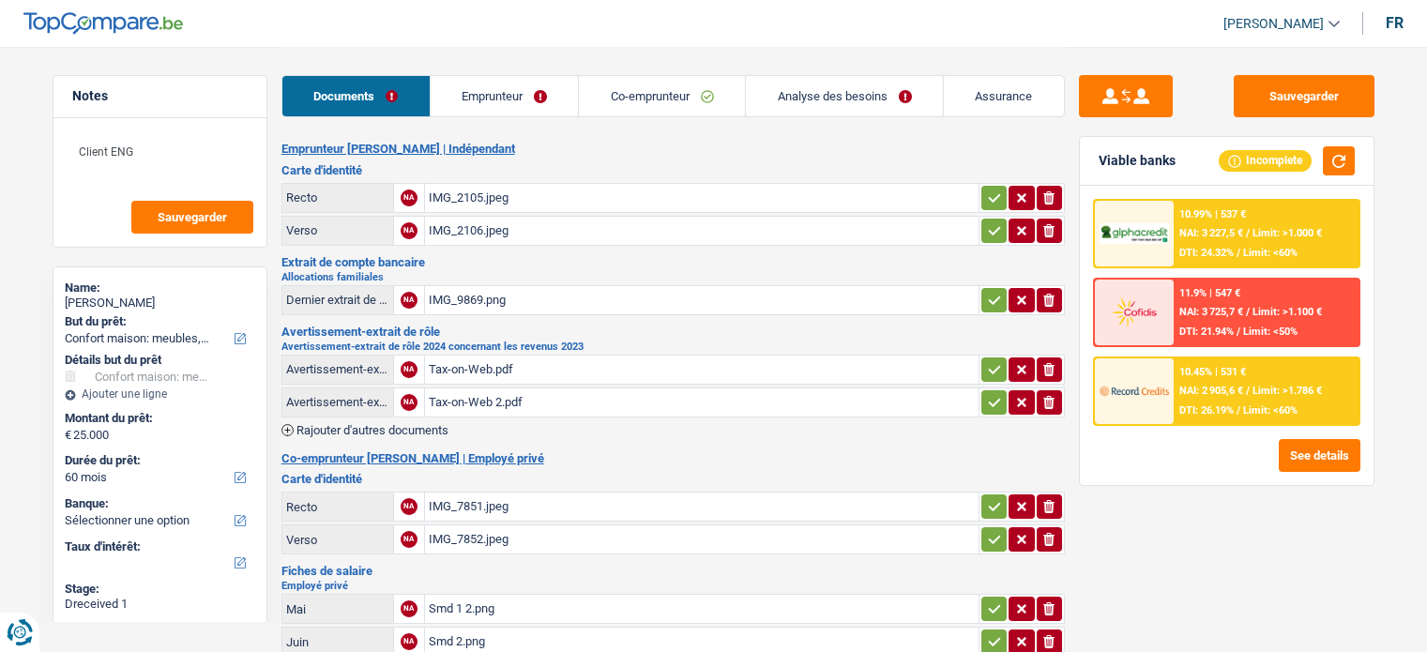
select select "household"
select select "60"
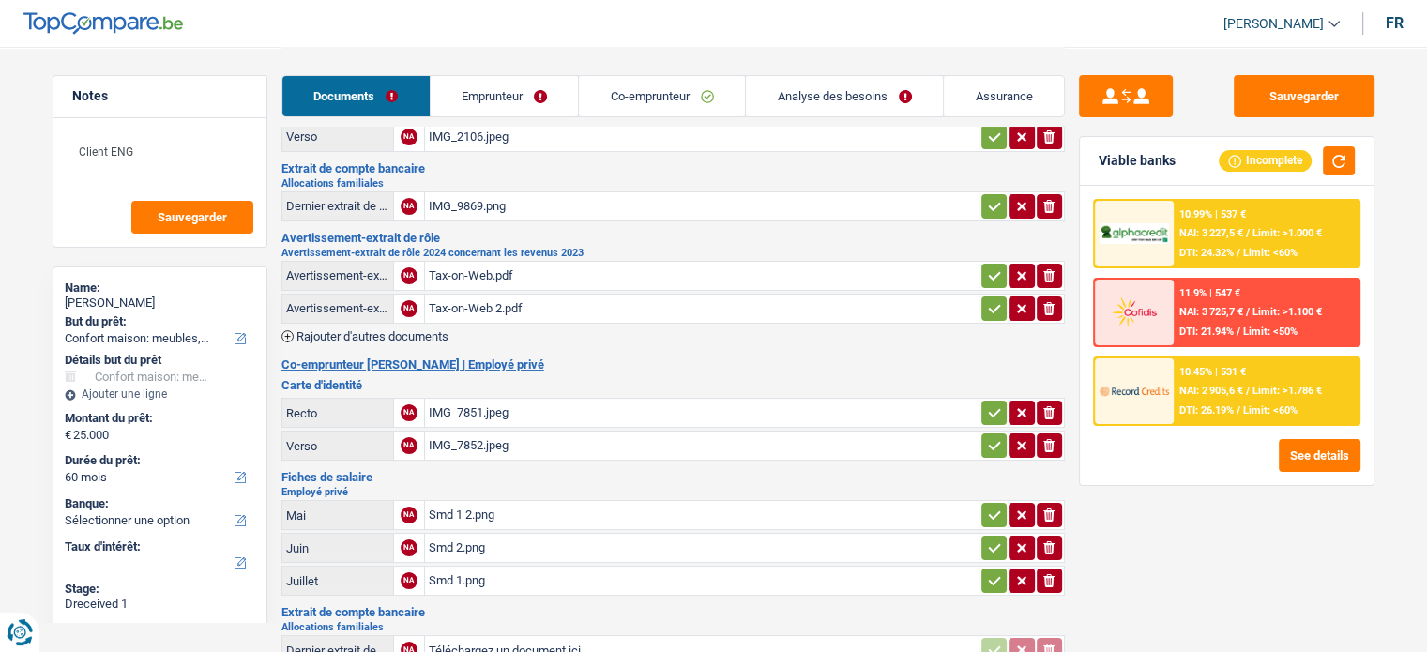
click at [504, 85] on link "Emprunteur" at bounding box center [505, 96] width 148 height 40
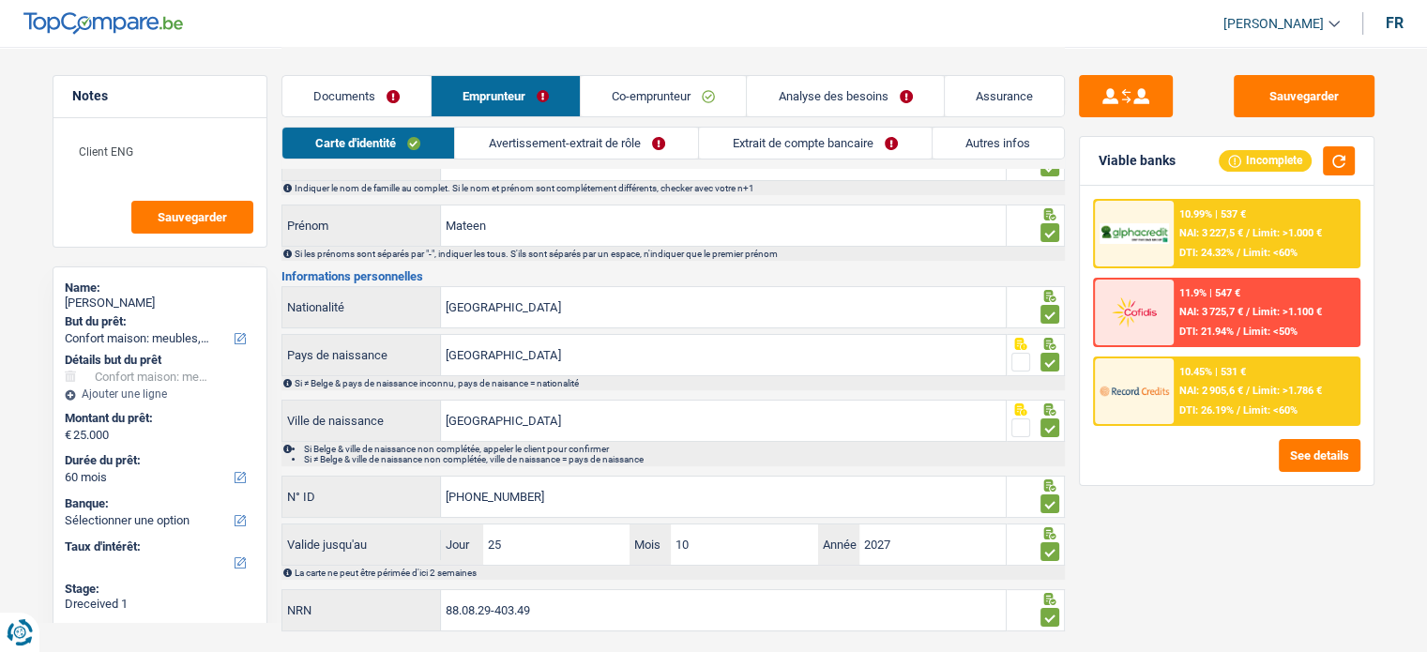
click at [701, 94] on link "Co-emprunteur" at bounding box center [663, 96] width 165 height 40
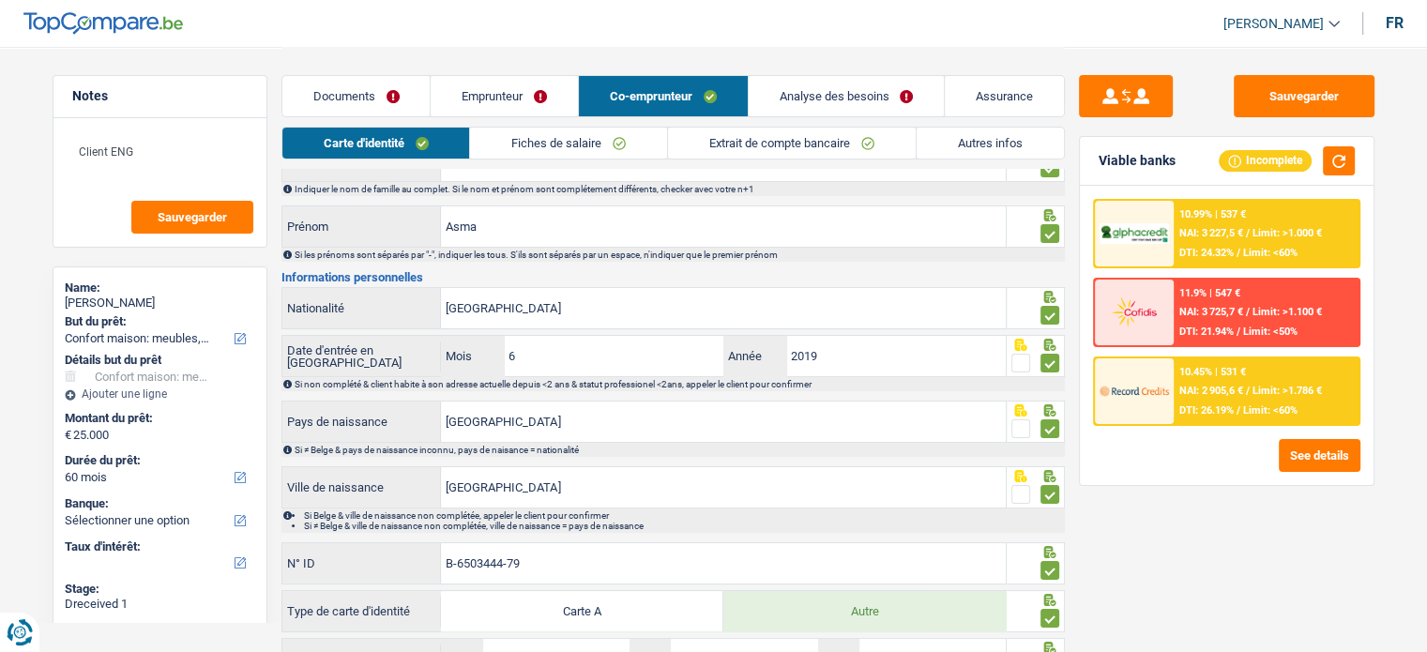
scroll to position [188, 0]
